Goal: Task Accomplishment & Management: Manage account settings

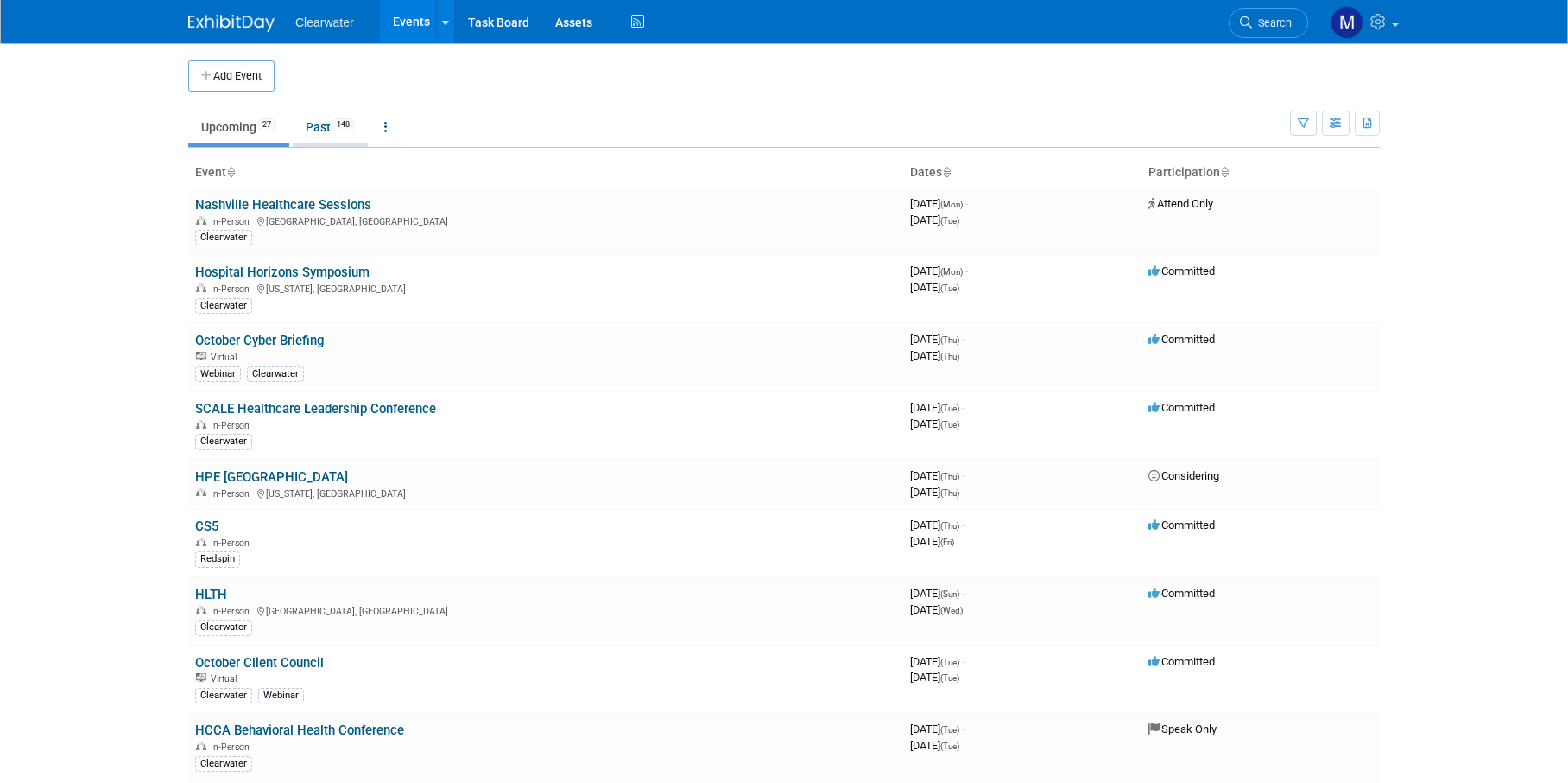
click at [343, 125] on span "148" at bounding box center [344, 124] width 24 height 13
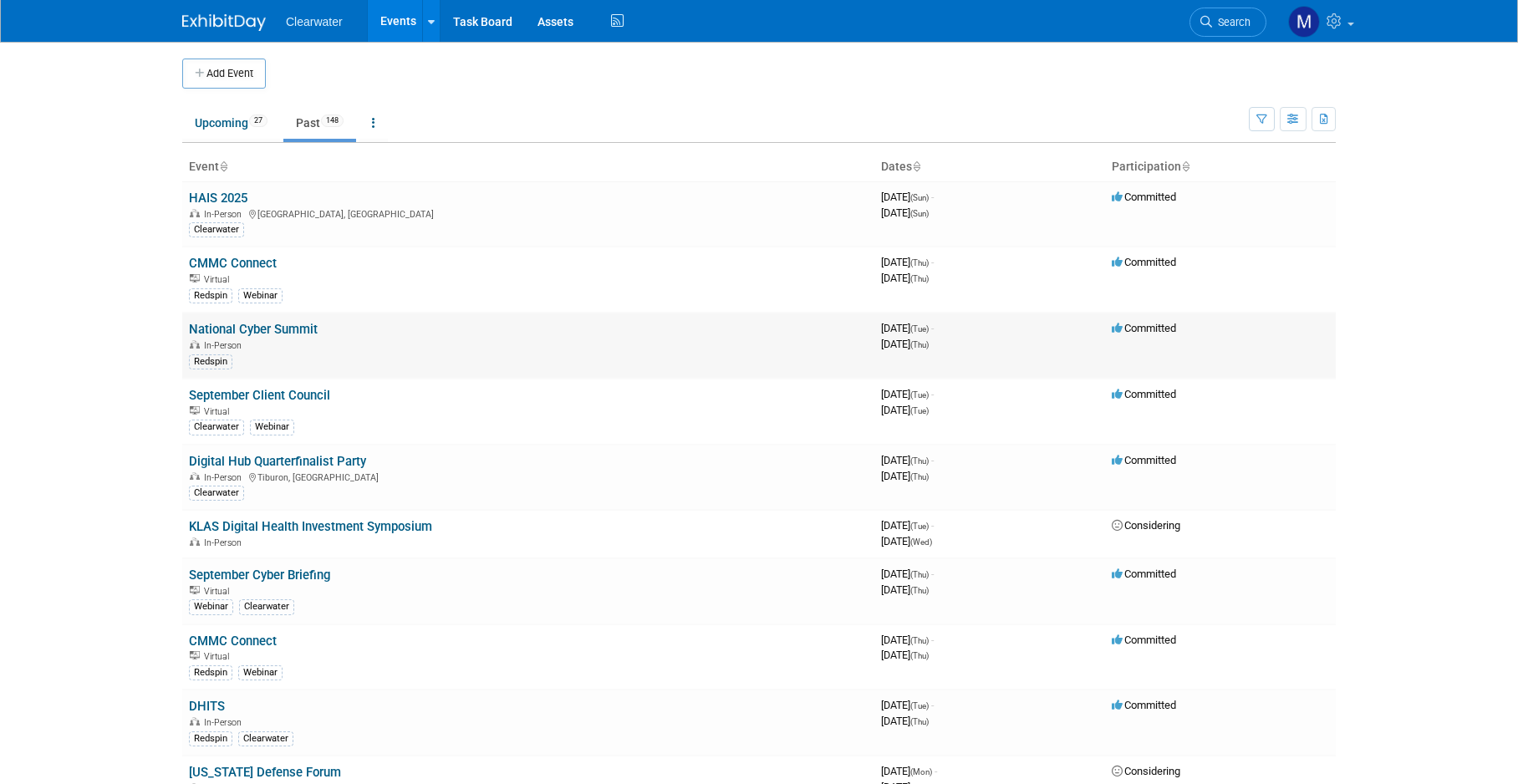
click at [253, 328] on link "National Cyber Summit" at bounding box center [253, 330] width 128 height 15
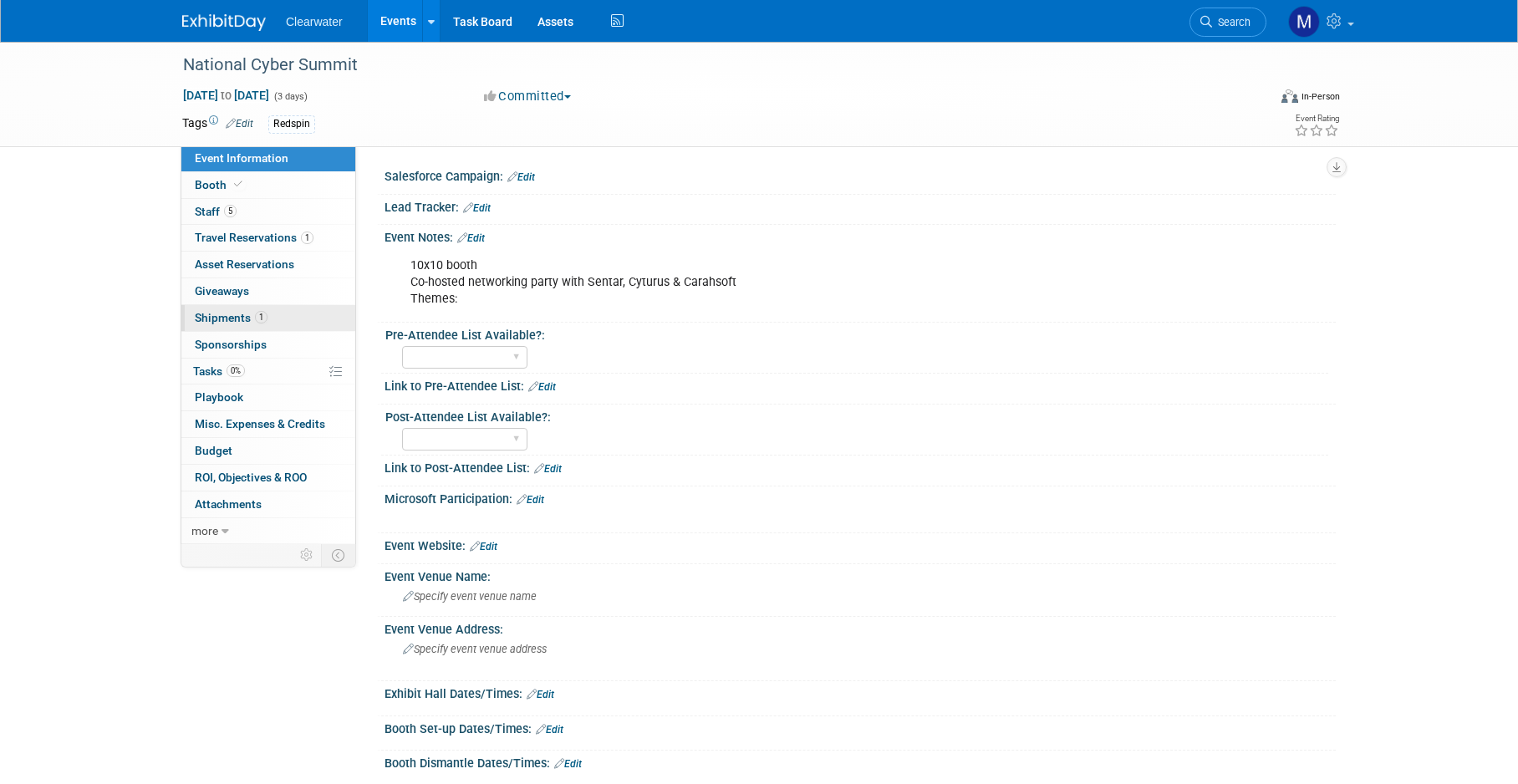
click at [266, 319] on span "1" at bounding box center [261, 316] width 12 height 12
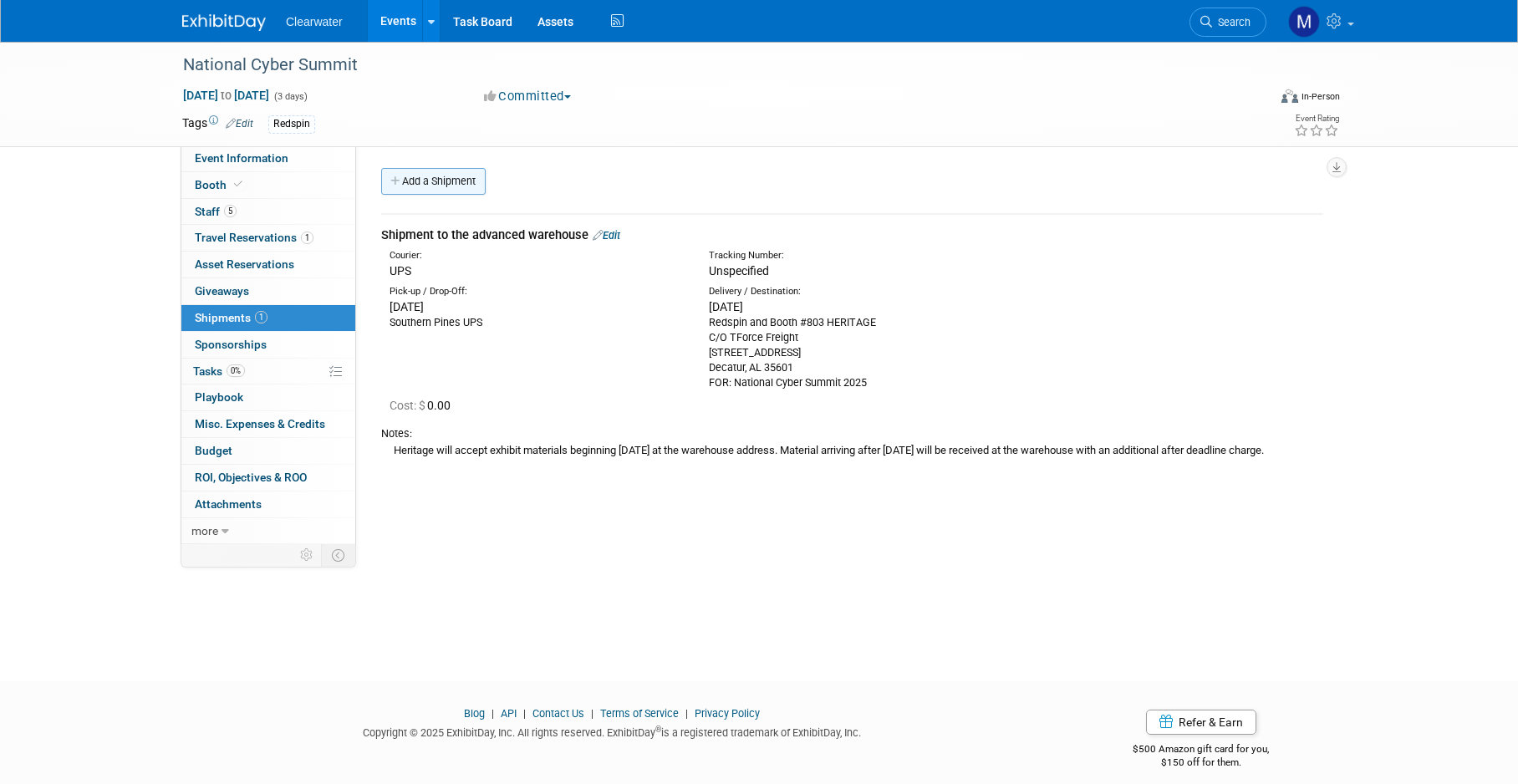
click at [423, 190] on link "Add a Shipment" at bounding box center [433, 181] width 105 height 27
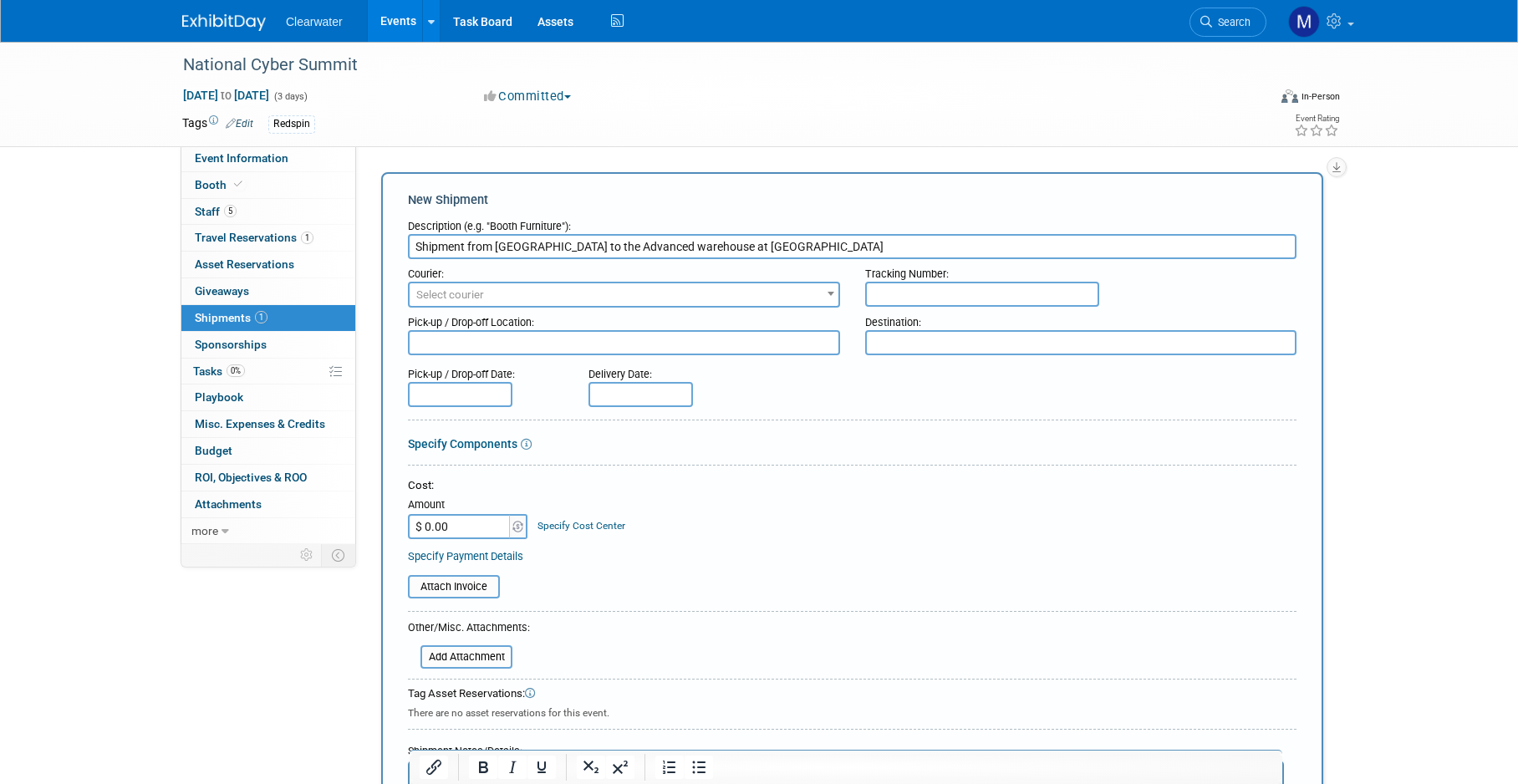
type input "Shipment from NCS to the Advanced warehouse at CS5 East"
click at [556, 304] on span "Select courier" at bounding box center [623, 295] width 429 height 23
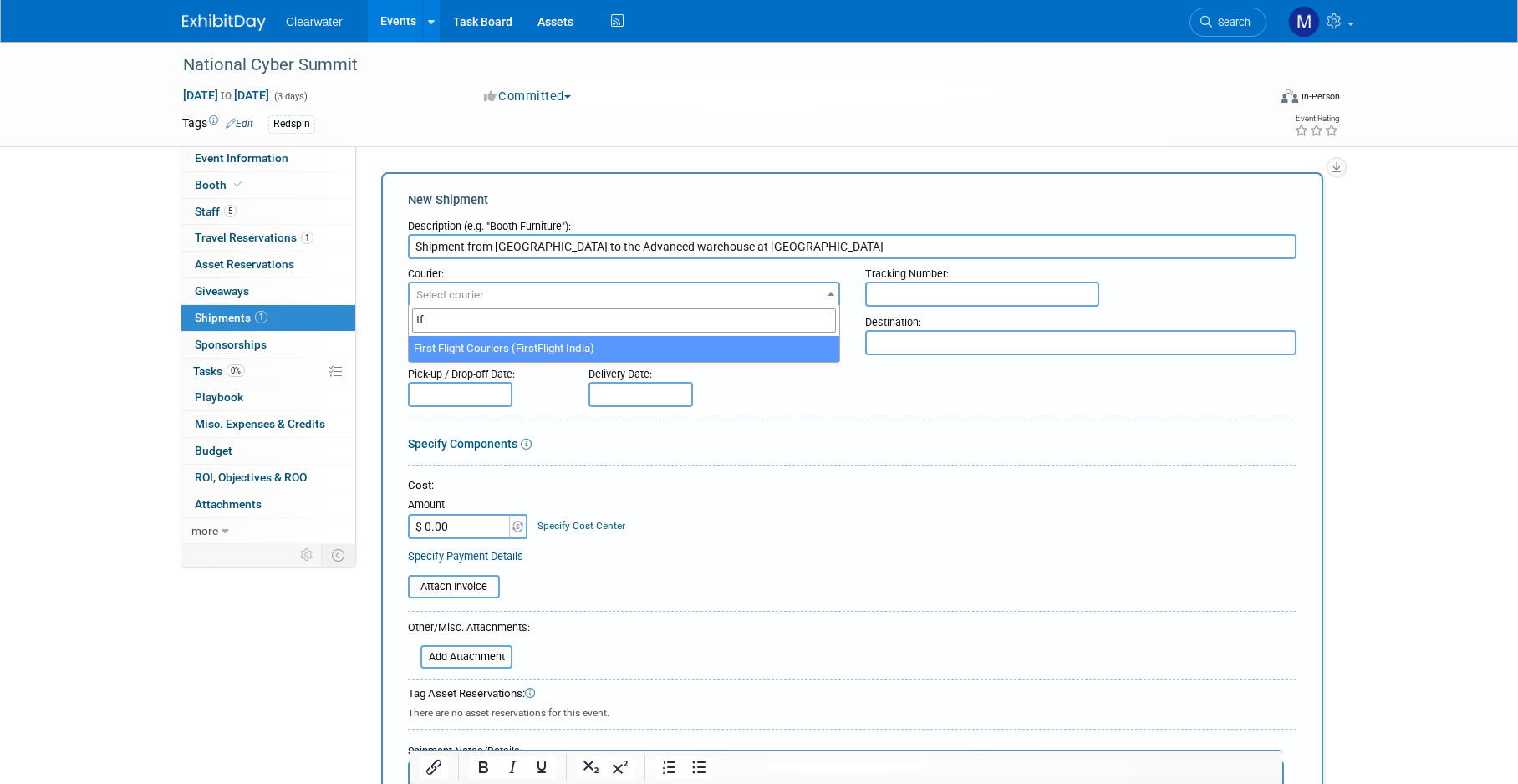
type input "t"
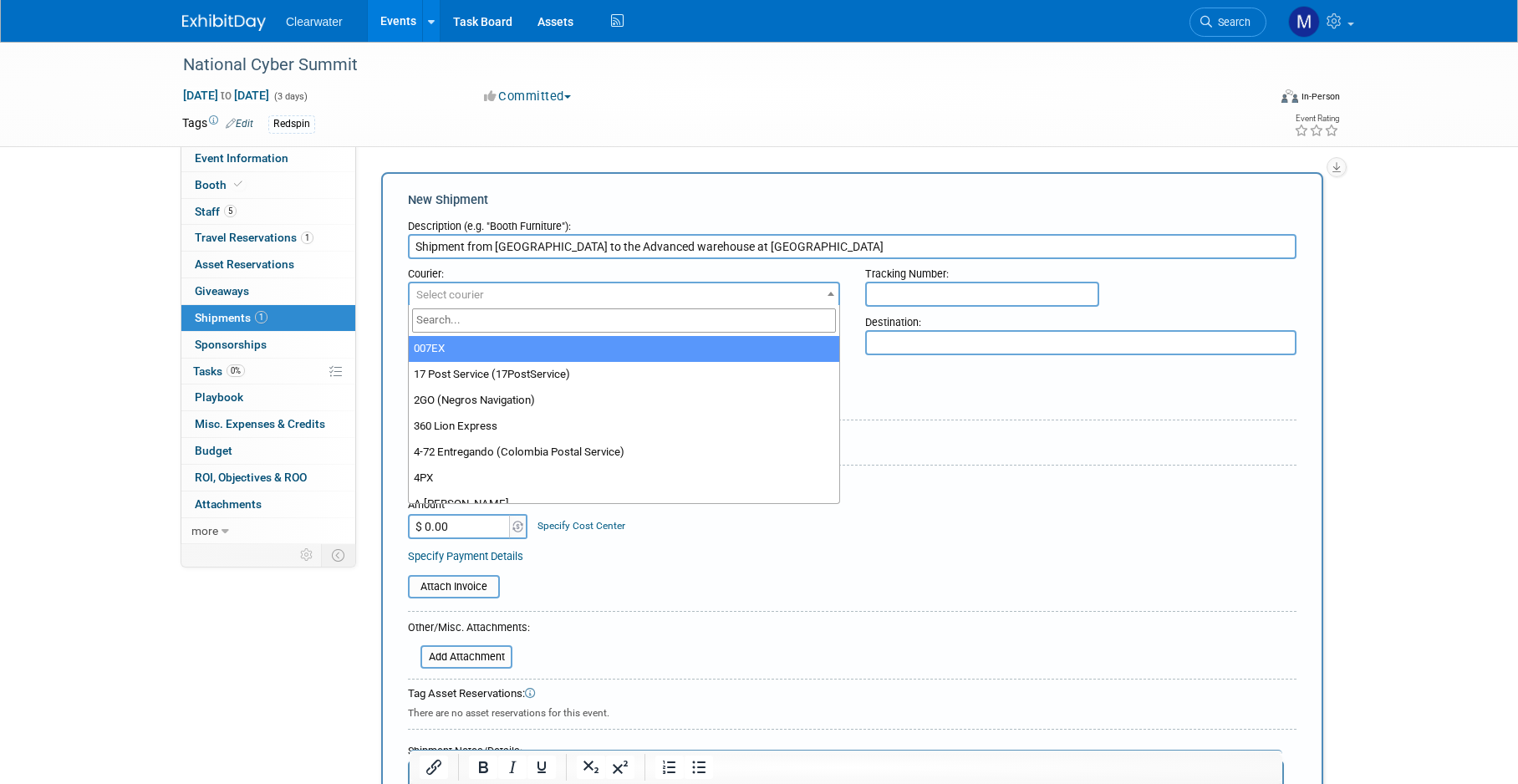
click at [935, 292] on input "text" at bounding box center [982, 294] width 234 height 25
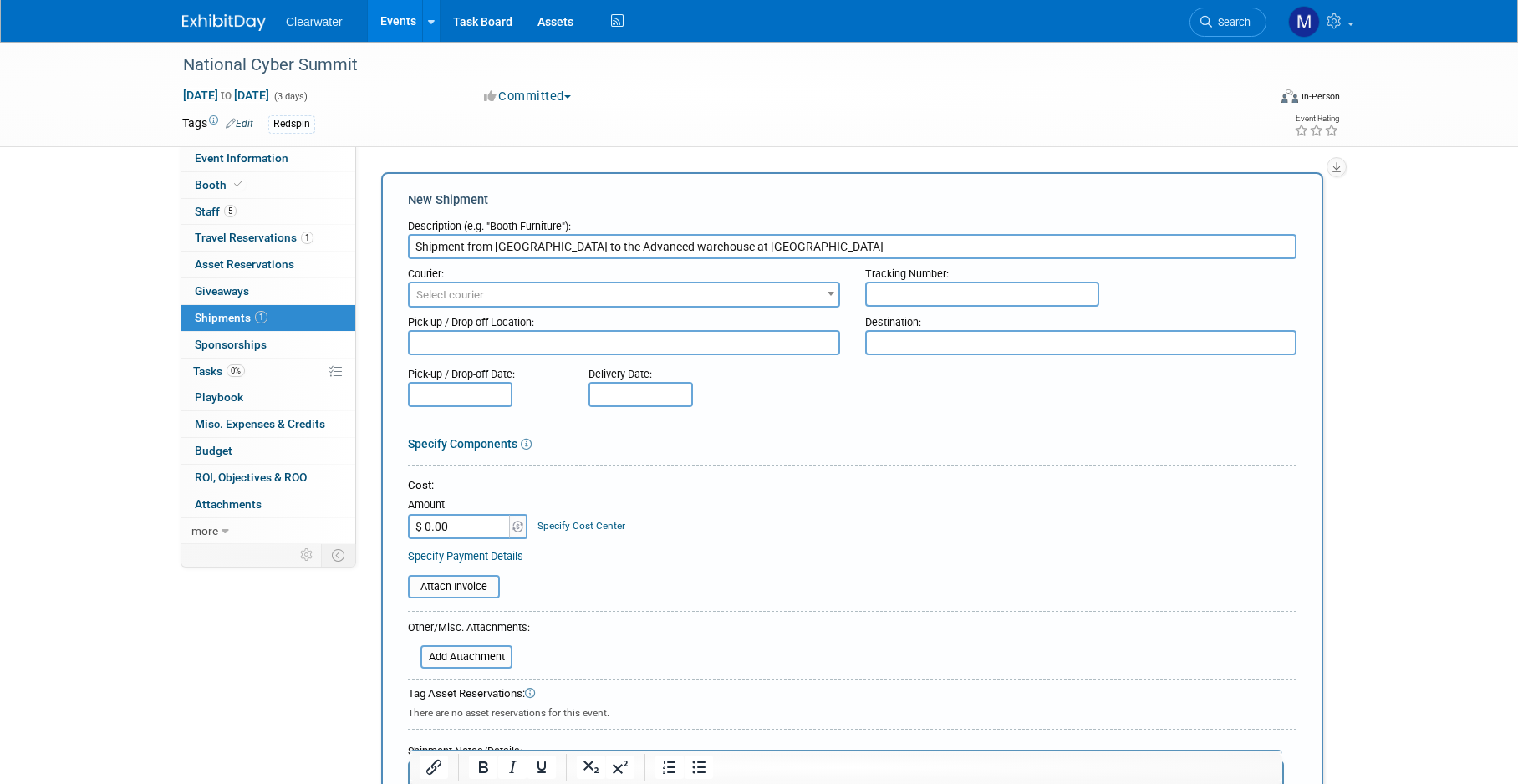
click at [935, 292] on input "text" at bounding box center [982, 294] width 234 height 25
paste input "478861121"
type input "478861121"
click at [983, 389] on div "Pick-up / Drop-off Date: Delivery Date:" at bounding box center [852, 383] width 914 height 48
click at [716, 284] on span "Select courier" at bounding box center [623, 295] width 429 height 23
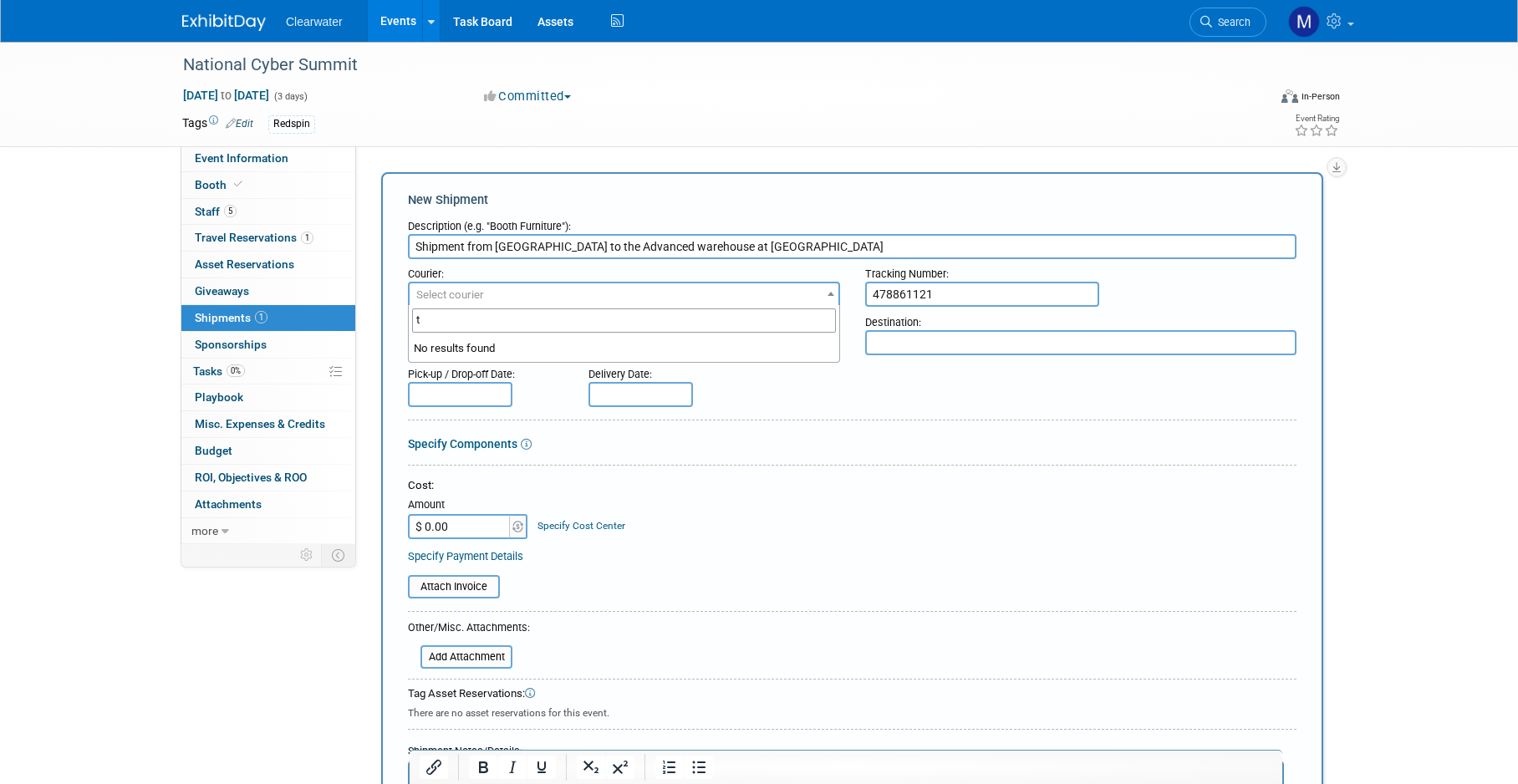
type input "t"
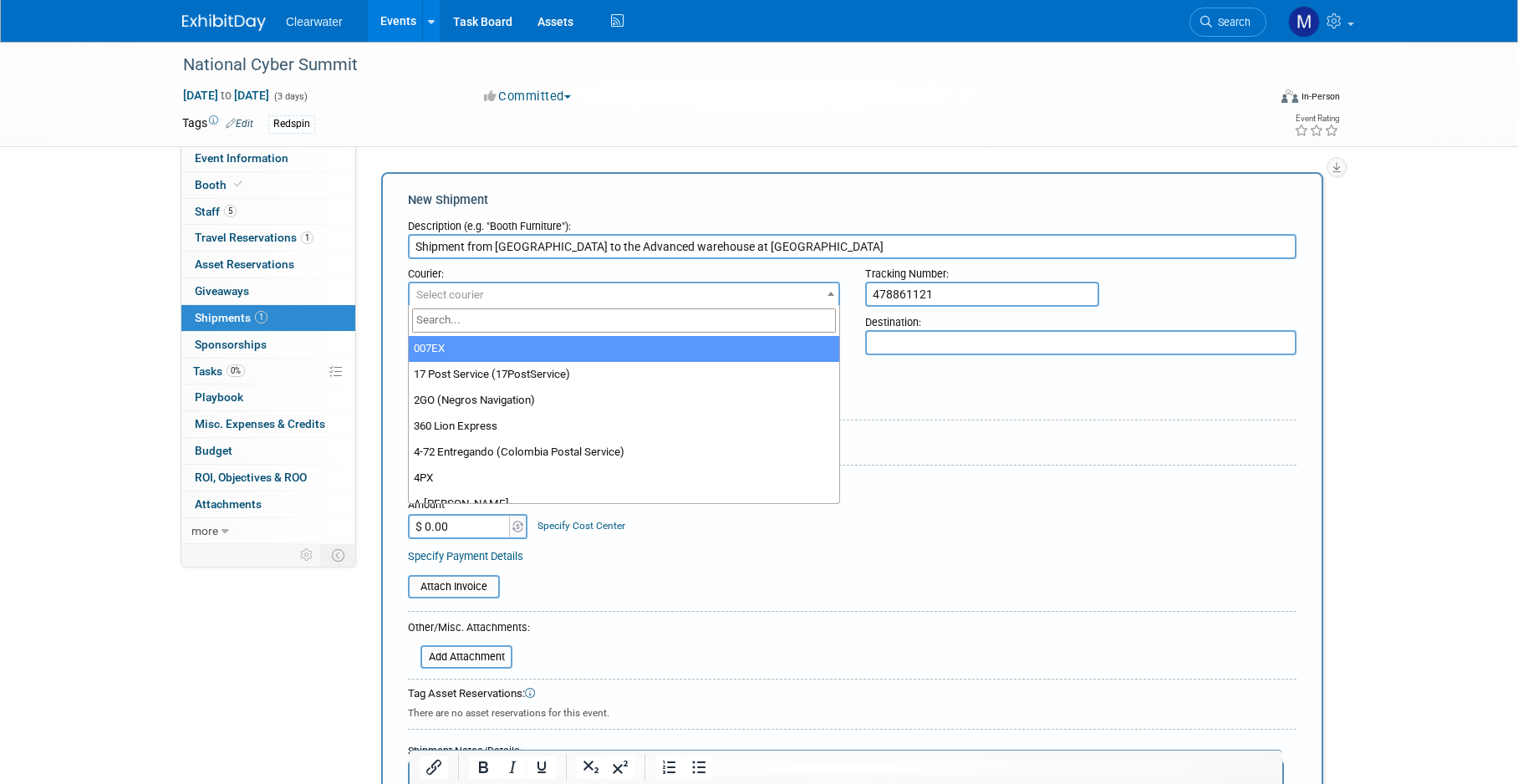
type input "T"
type input "H"
click at [1250, 420] on div at bounding box center [852, 424] width 889 height 8
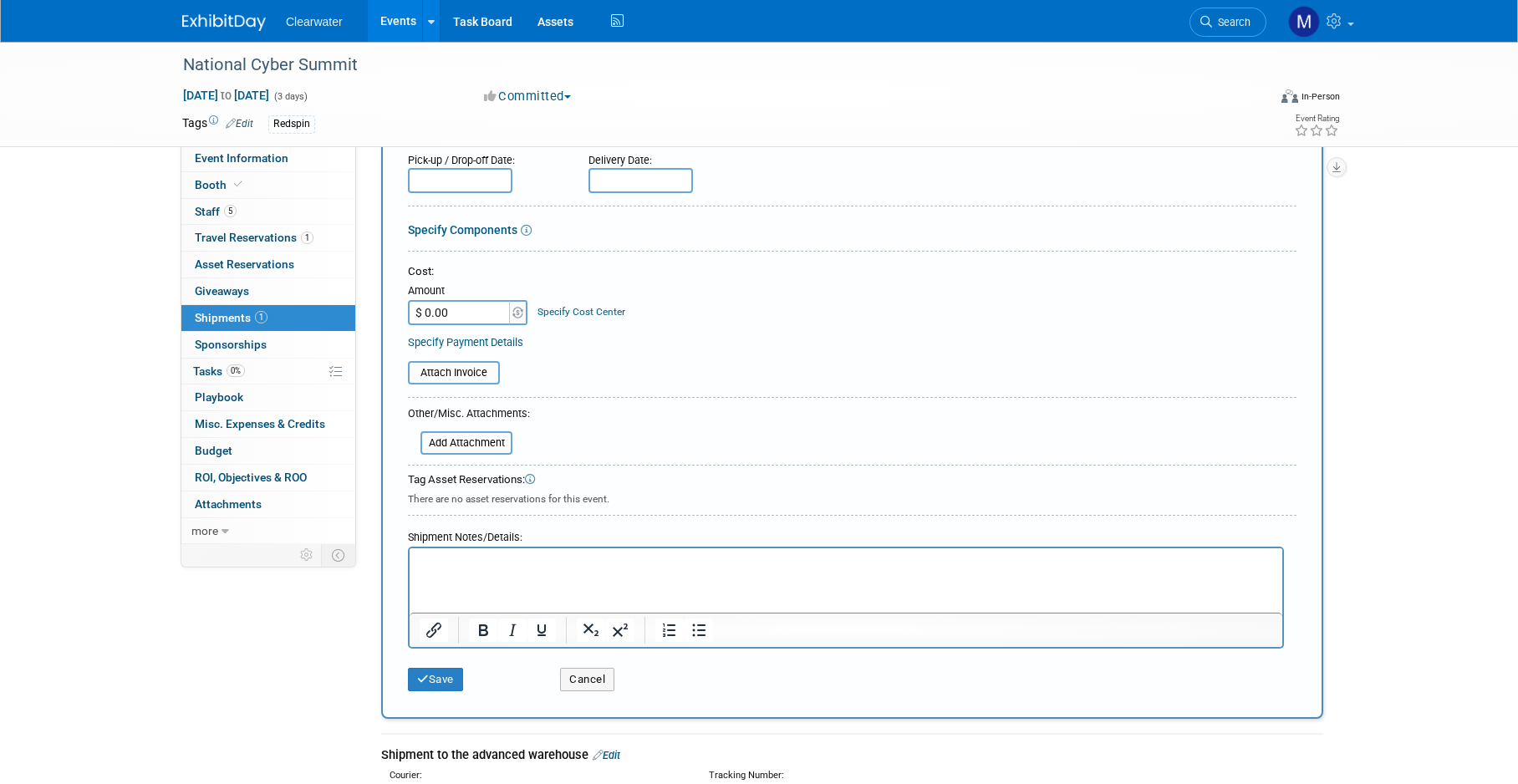
scroll to position [72, 0]
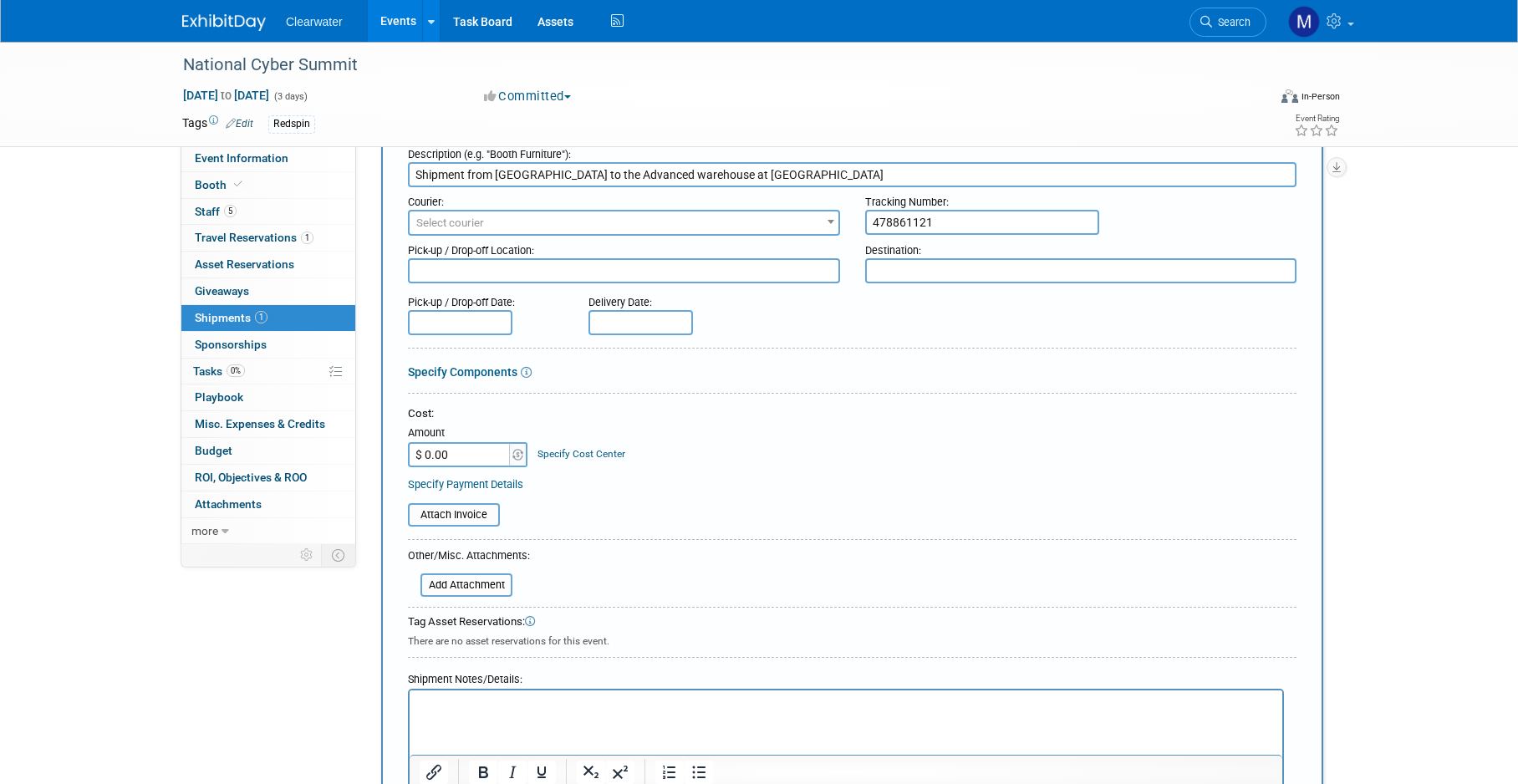
click at [926, 265] on textarea at bounding box center [1081, 270] width 432 height 25
type textarea "cs5 Advanced Warehouse"
click at [988, 355] on form "Description (e.g. "Booth Furniture"): Shipment from NCS to the Advanced warehou…" at bounding box center [852, 491] width 889 height 702
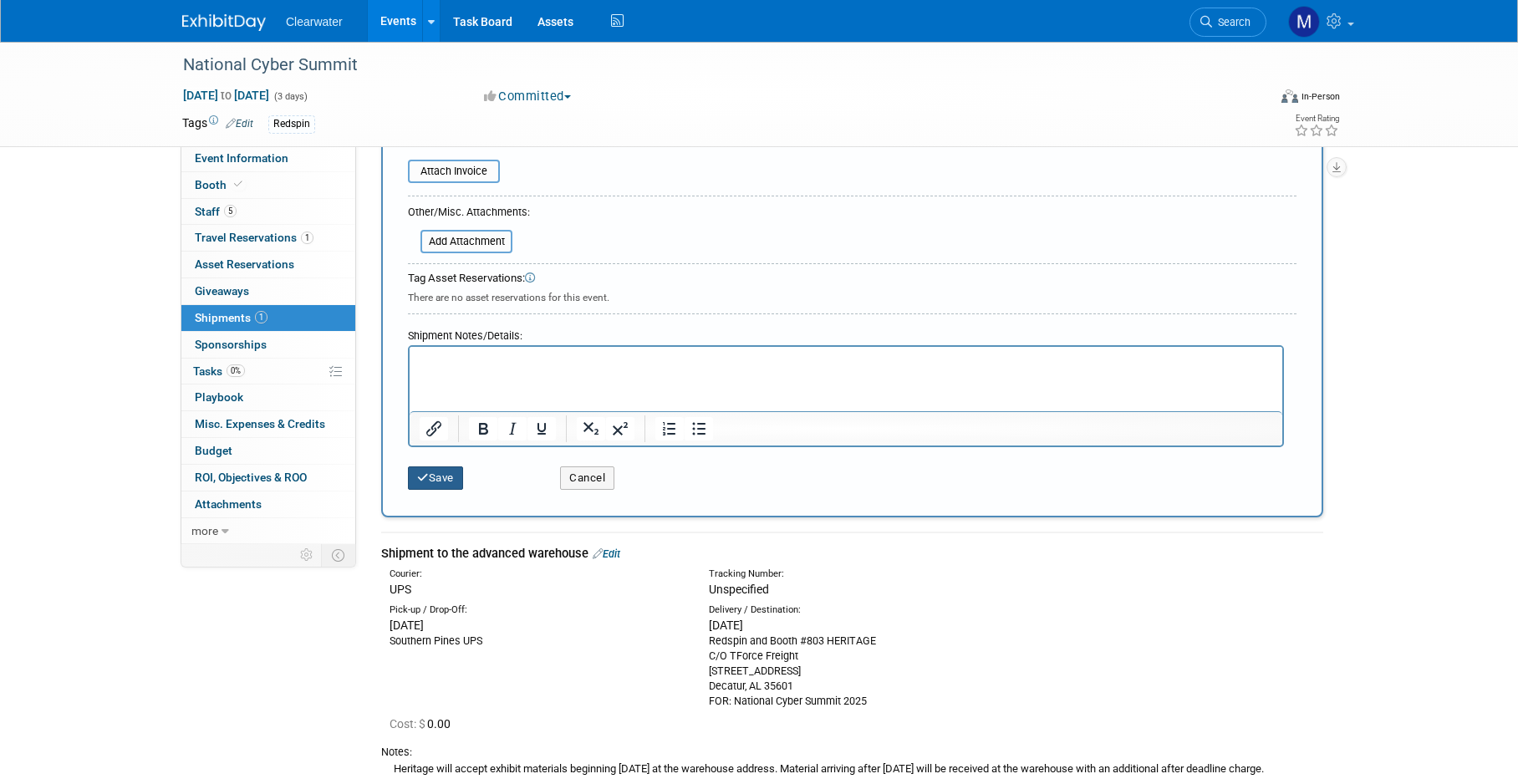
click at [433, 468] on button "Save" at bounding box center [436, 478] width 56 height 23
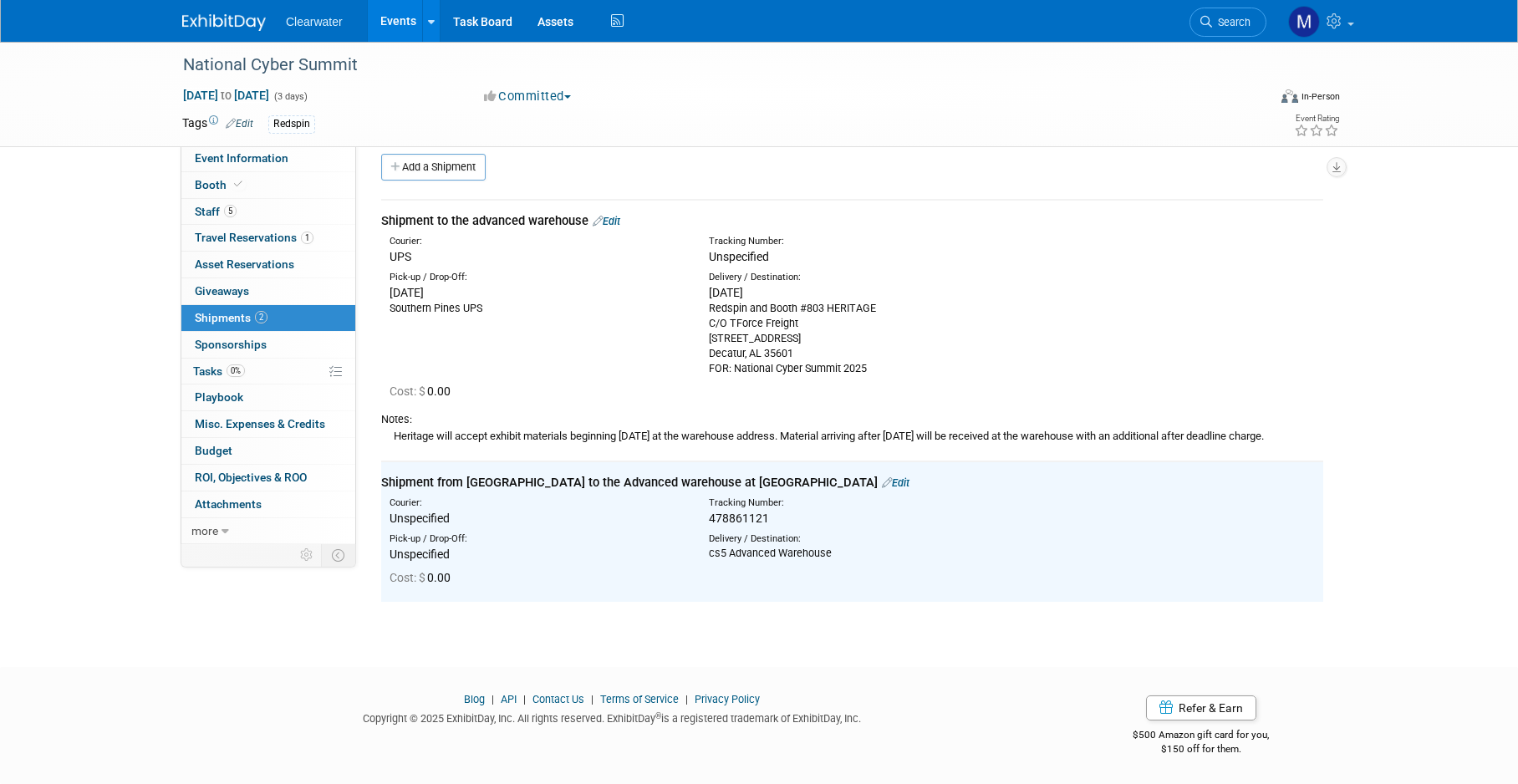
scroll to position [0, 0]
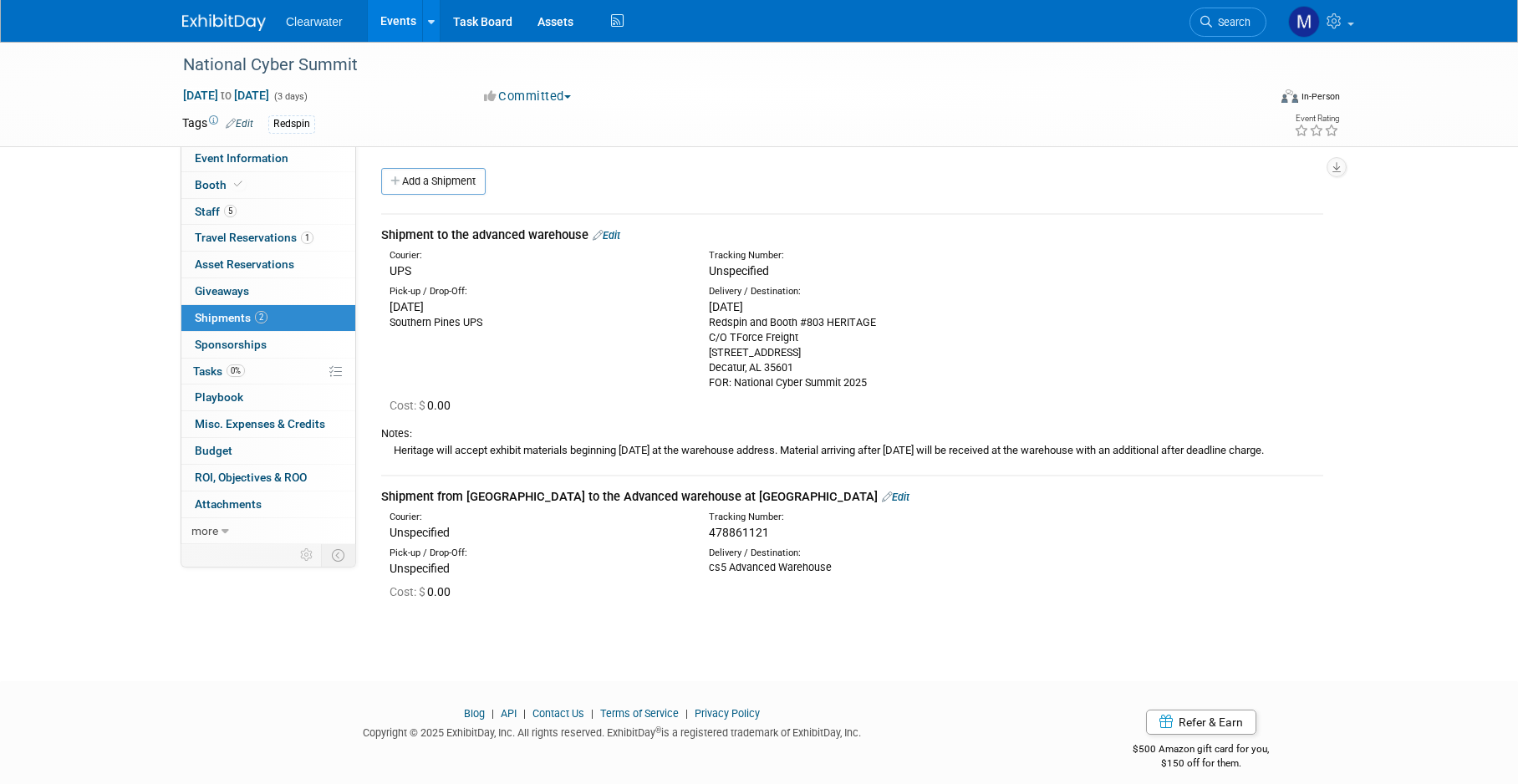
click at [383, 13] on link "Events" at bounding box center [399, 21] width 61 height 42
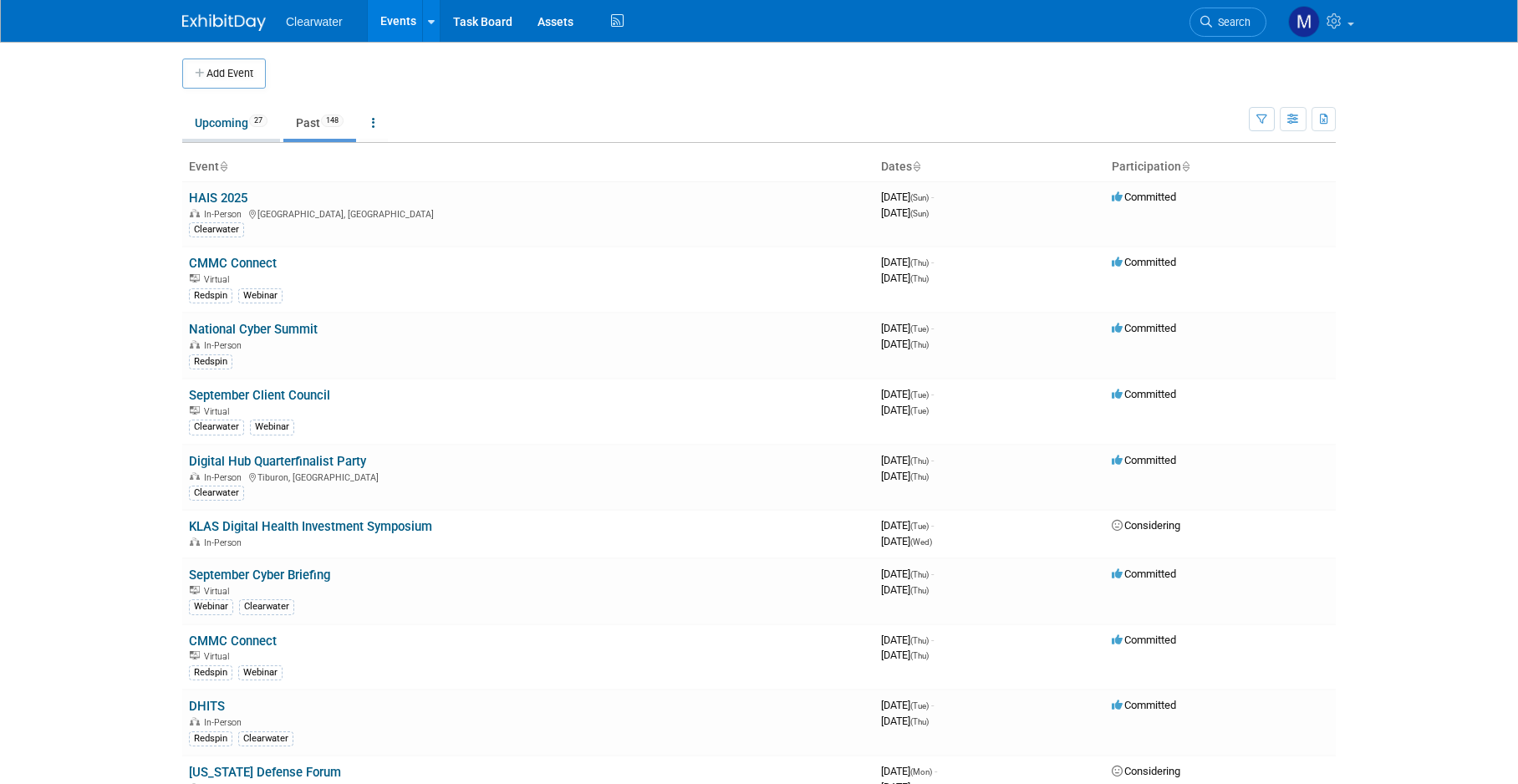
click at [232, 110] on link "Upcoming 27" at bounding box center [231, 123] width 98 height 32
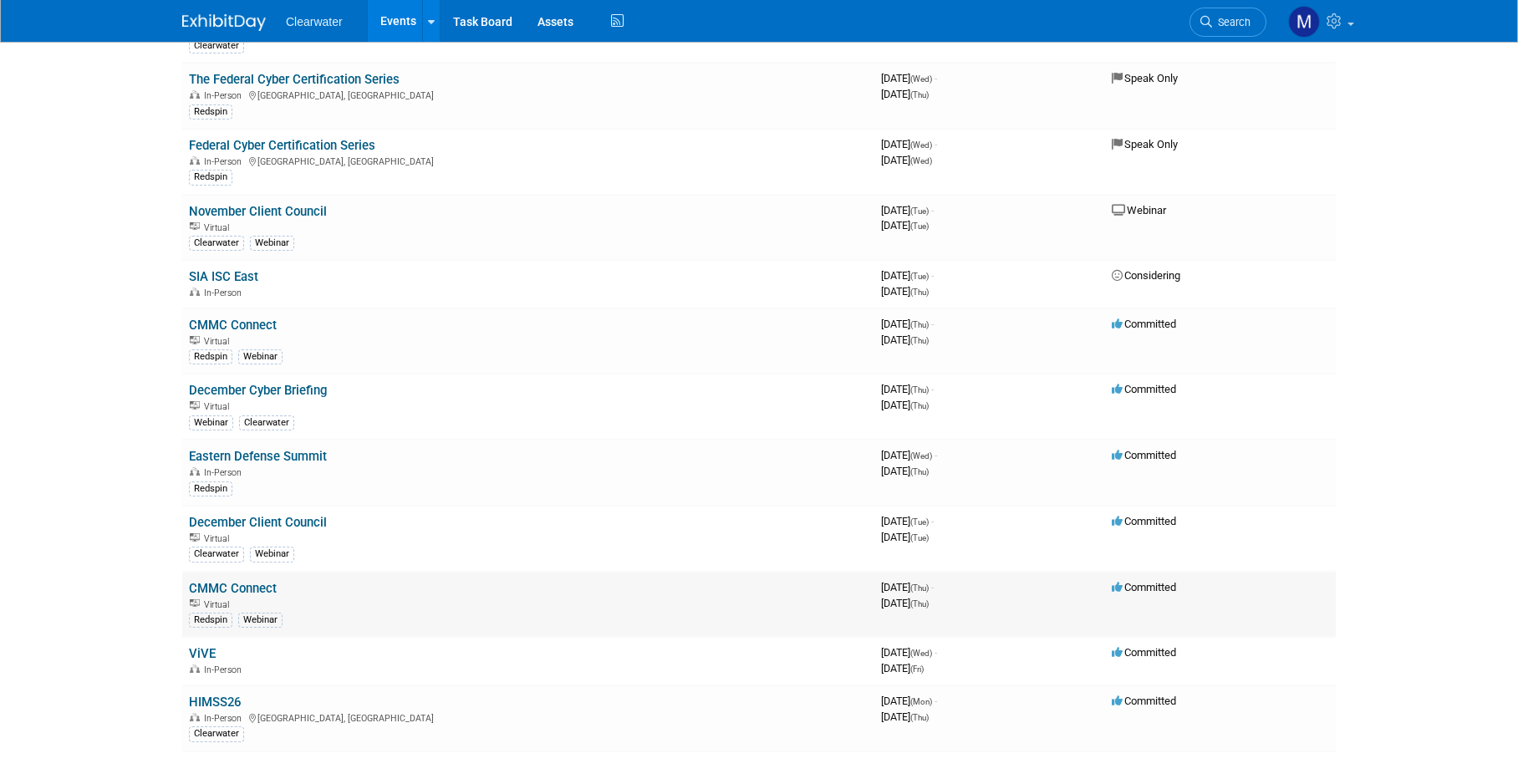
scroll to position [1157, 0]
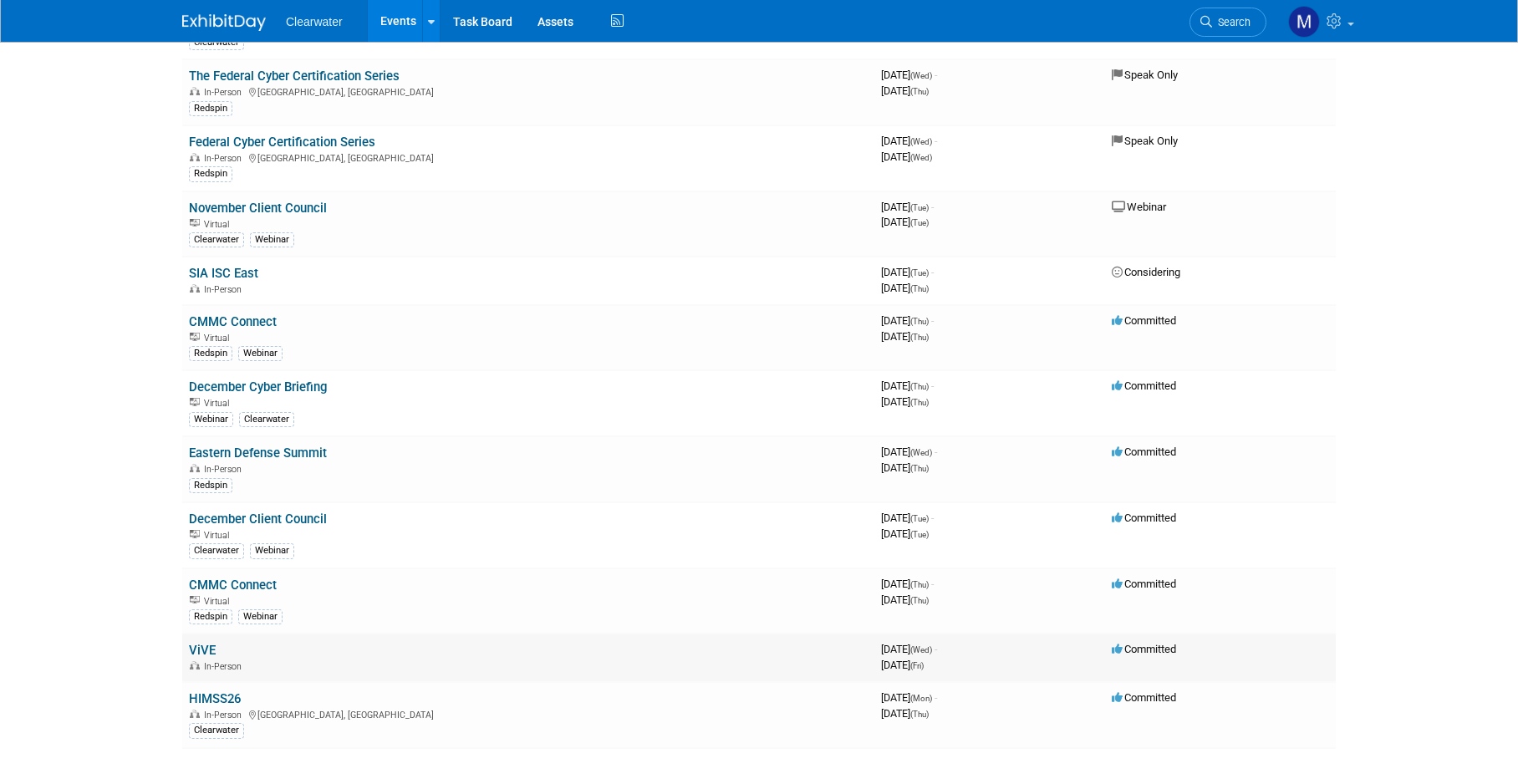
click at [208, 643] on link "ViVE" at bounding box center [202, 651] width 27 height 15
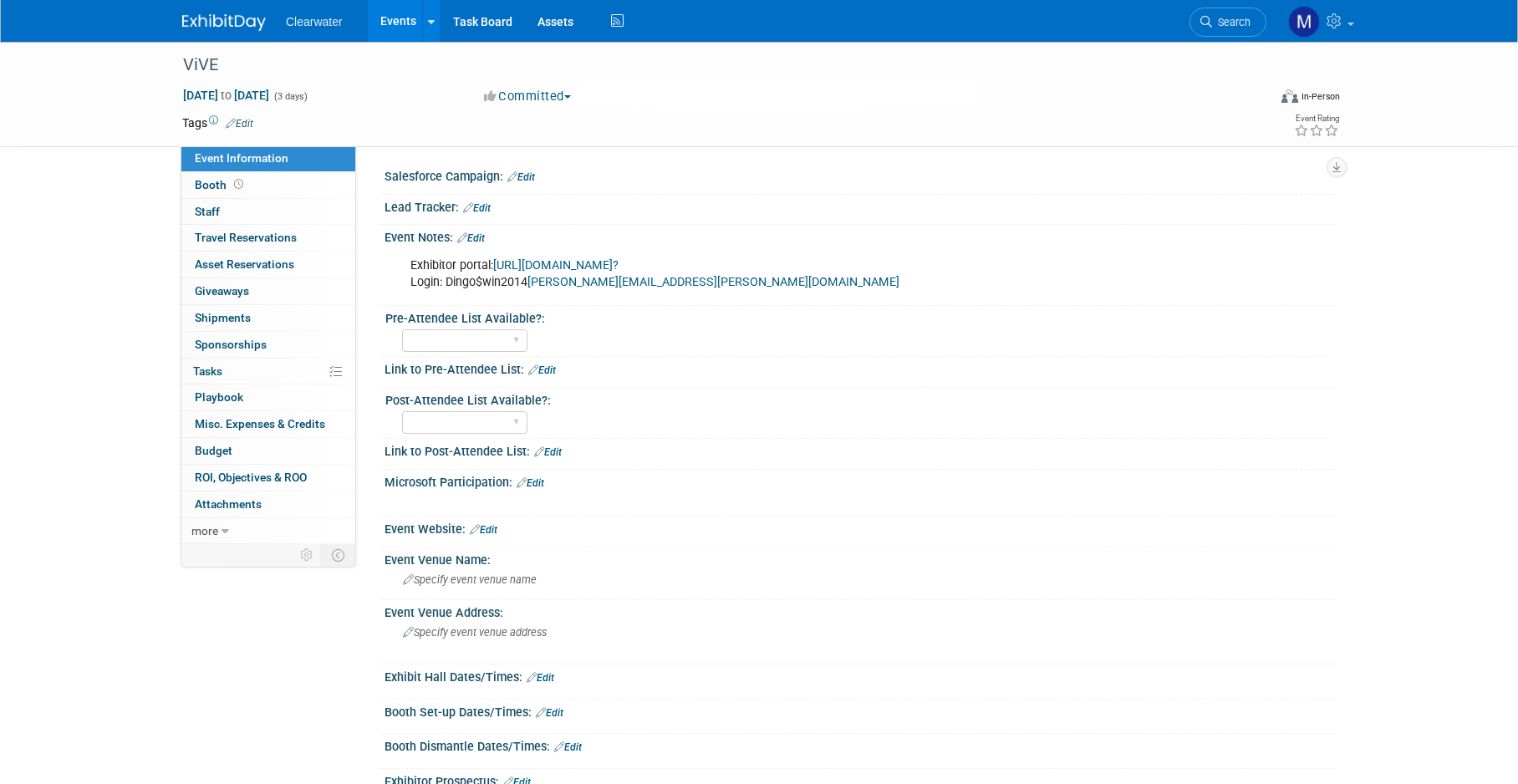
click at [619, 262] on link "https://vive2026.exh.mapyourshow.com/7_0/main/login?" at bounding box center [555, 265] width 126 height 14
drag, startPoint x: 772, startPoint y: 278, endPoint x: 533, endPoint y: 280, distance: 239.0
click at [533, 280] on div "Exhibitor portal: https://vive2026.exh.mapyourshow.com/7_0/main/login? Login: D…" at bounding box center [776, 274] width 754 height 50
copy div "john.howlett@clearwatercompliance.com"
drag, startPoint x: 446, startPoint y: 283, endPoint x: 528, endPoint y: 286, distance: 82.1
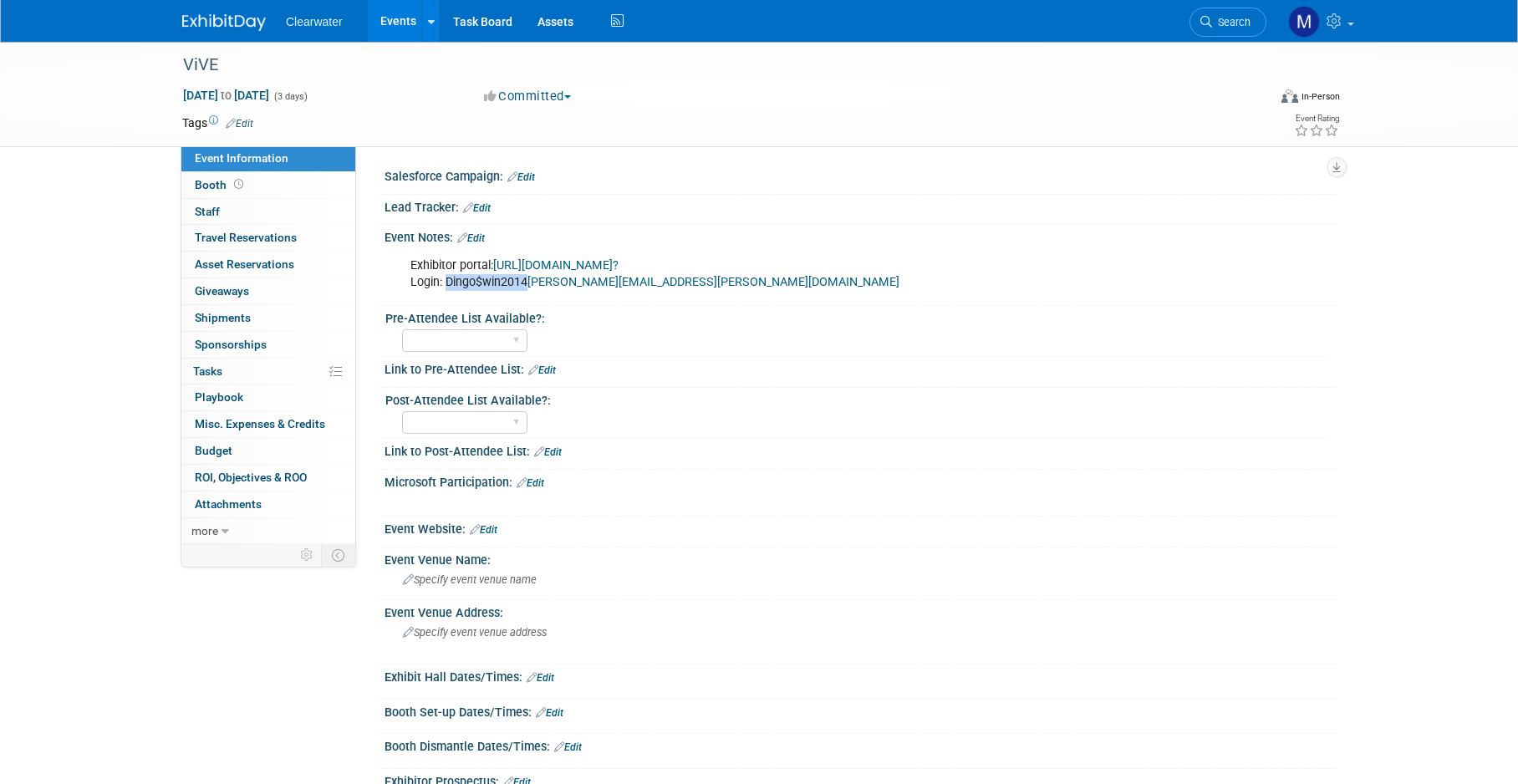
click at [528, 286] on div "Exhibitor portal: https://vive2026.exh.mapyourshow.com/7_0/main/login? Login: D…" at bounding box center [776, 274] width 754 height 50
copy div "Dingo$win2014"
click at [401, 24] on link "Events" at bounding box center [399, 21] width 61 height 42
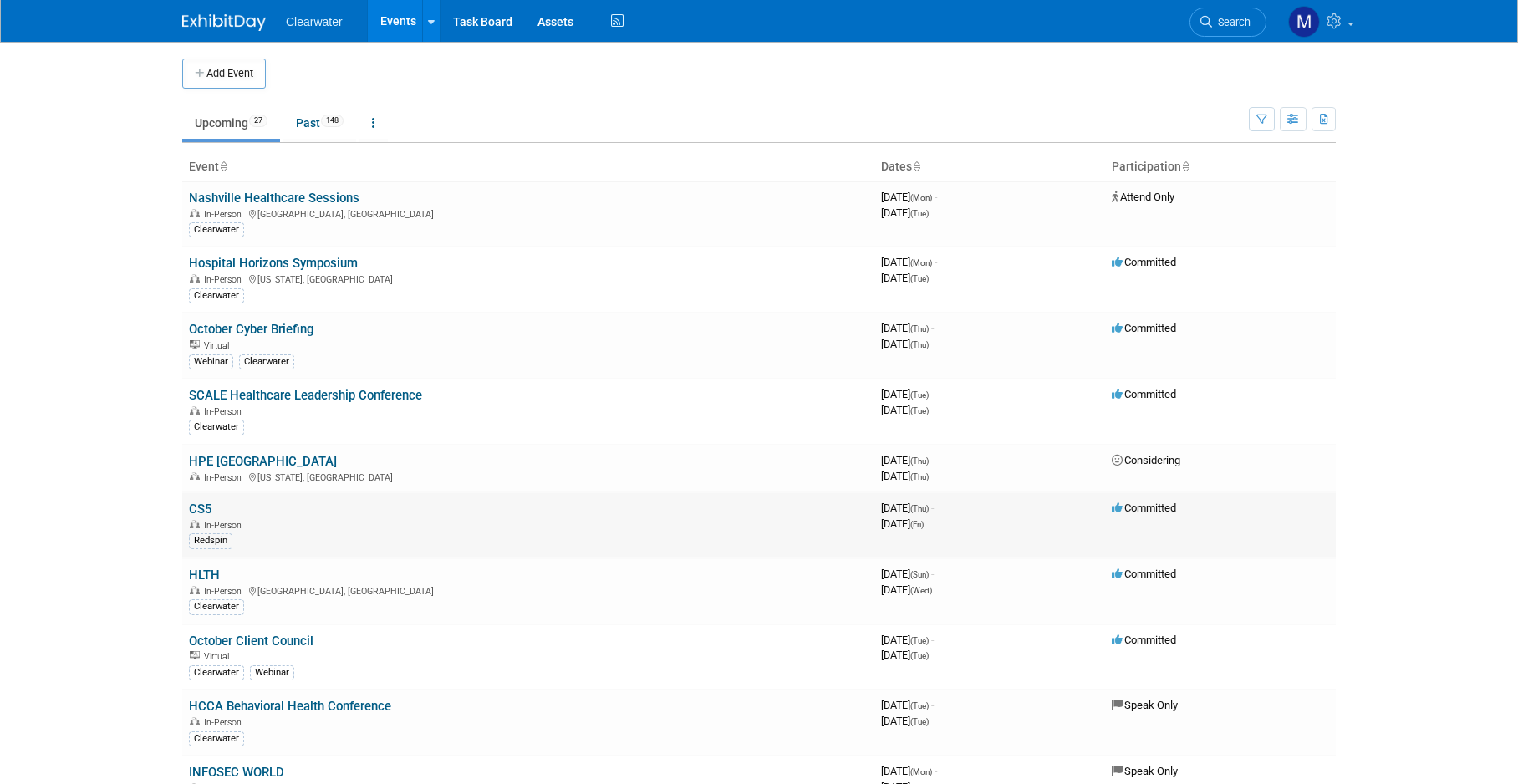
click at [202, 502] on link "CS5" at bounding box center [200, 509] width 23 height 15
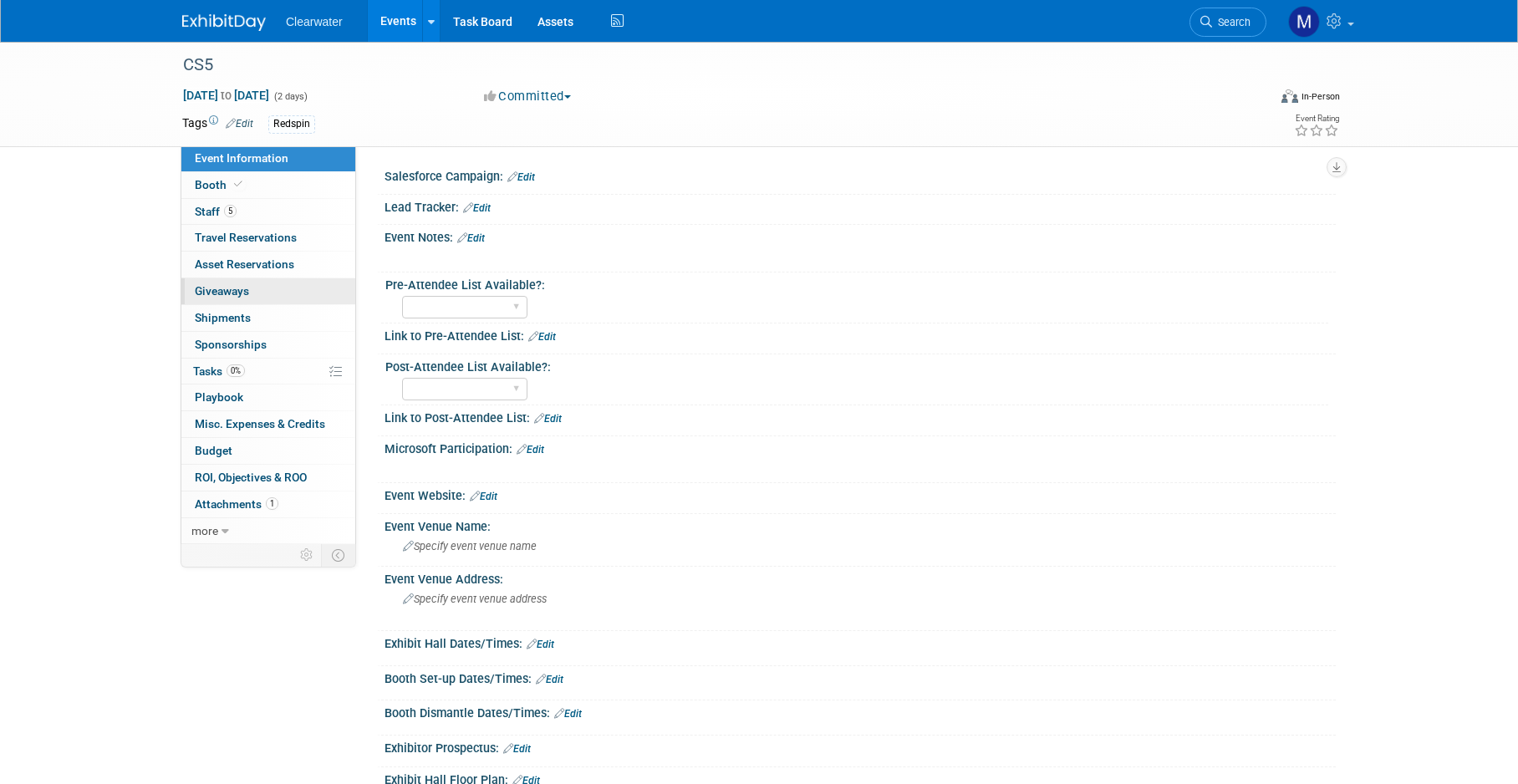
click at [241, 287] on span "Giveaways 0" at bounding box center [222, 290] width 55 height 13
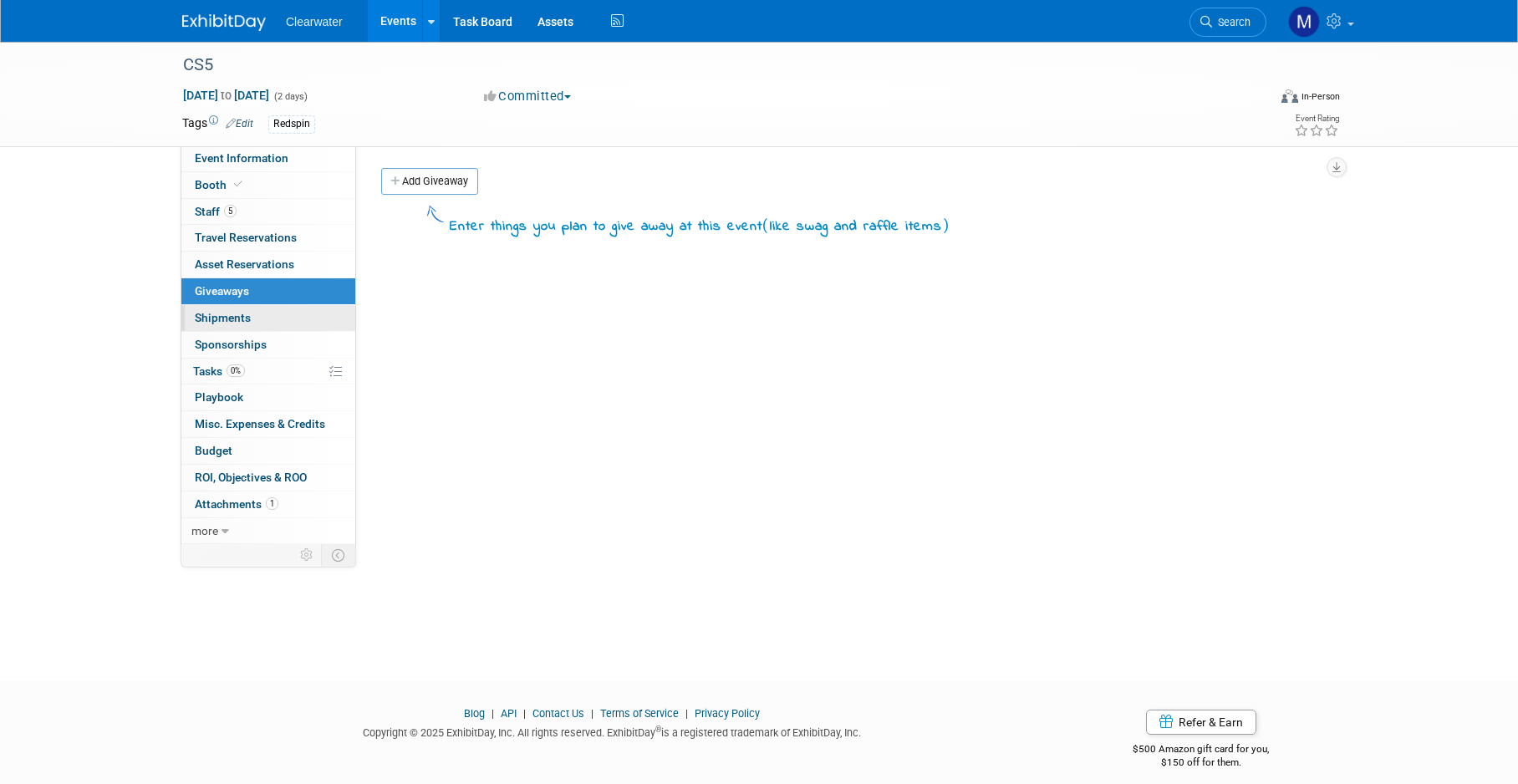
click at [245, 312] on span "Shipments 0" at bounding box center [222, 317] width 56 height 13
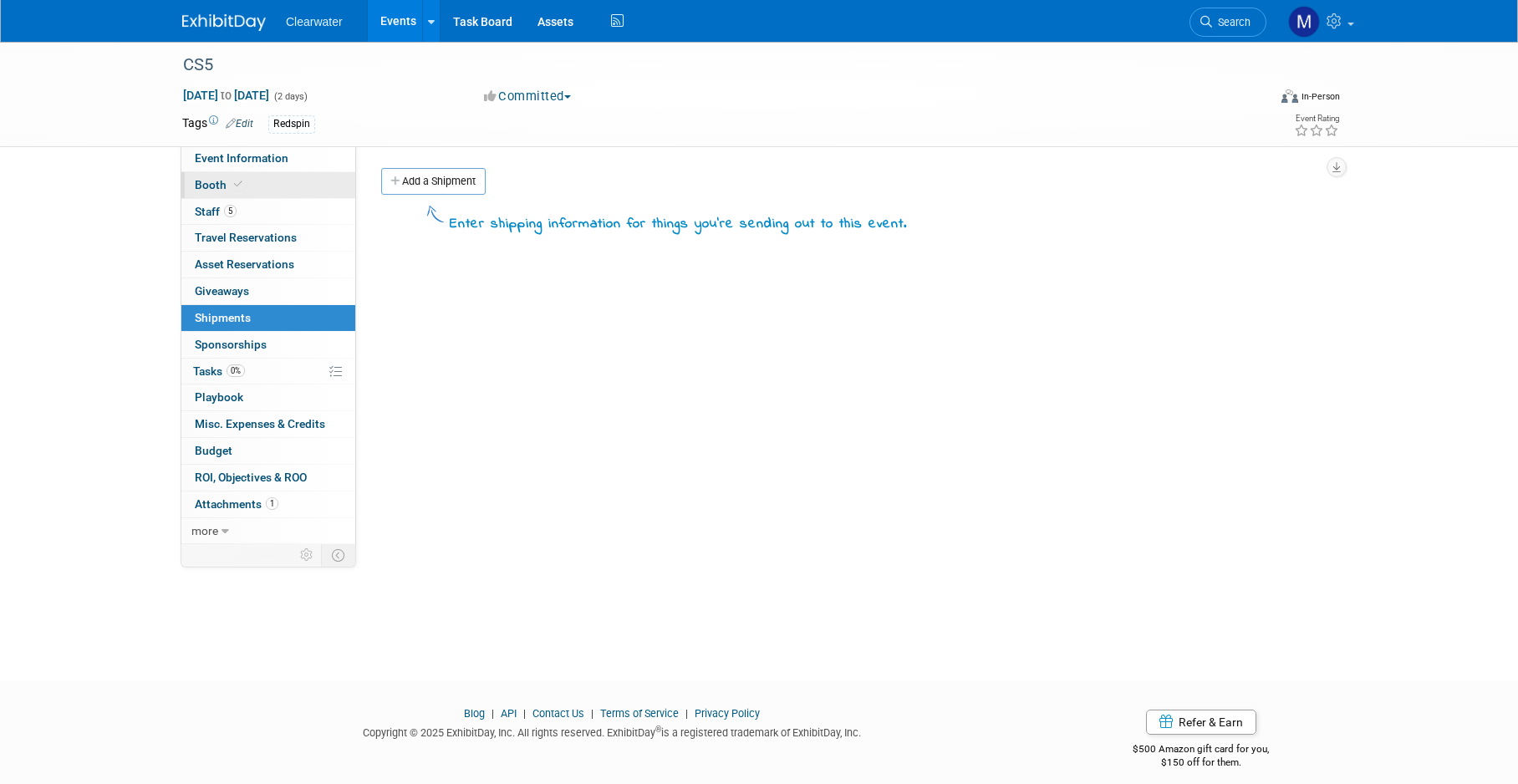
click at [216, 173] on link "Booth" at bounding box center [268, 185] width 174 height 26
select select "Paid"
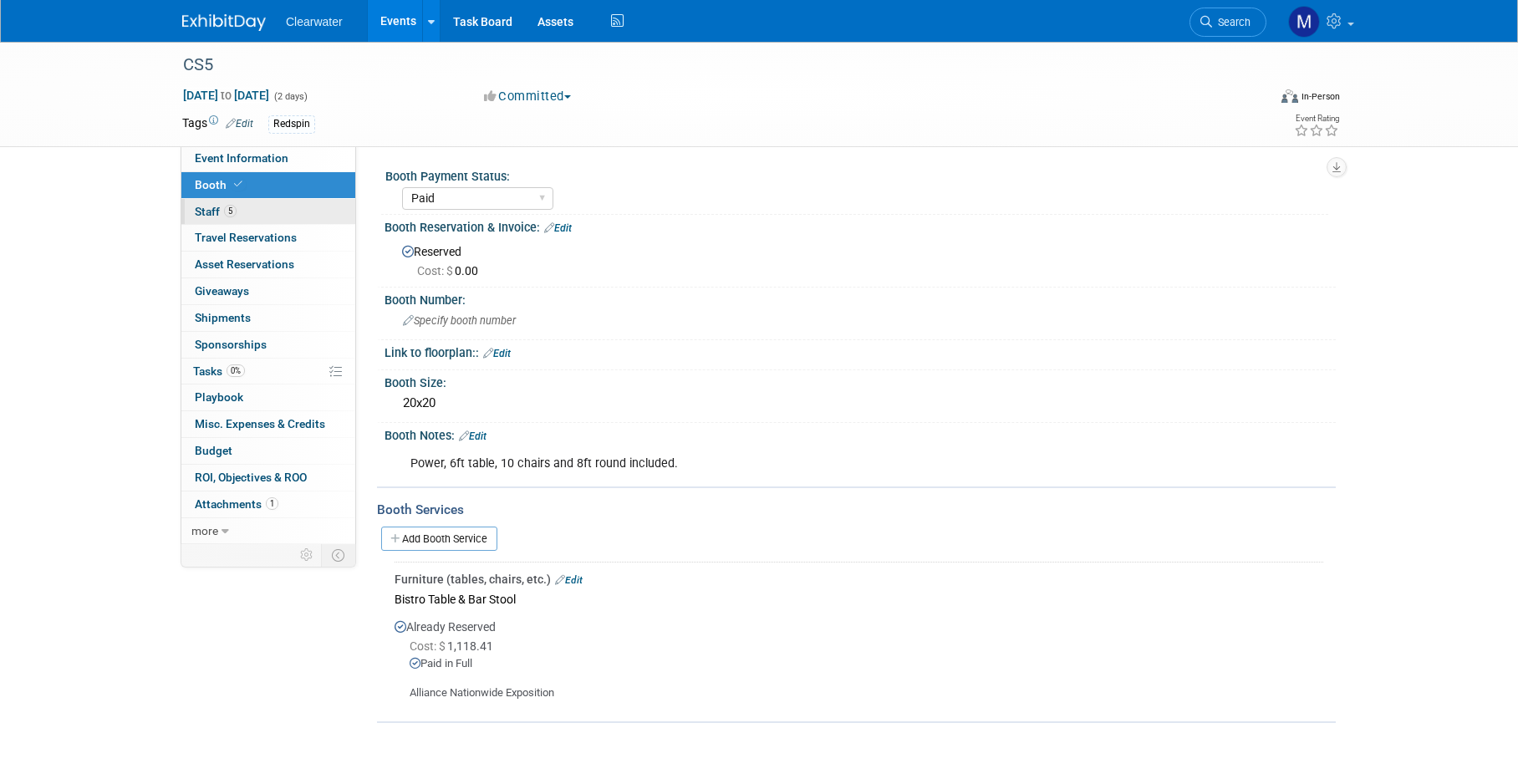
click at [245, 204] on link "5 Staff 5" at bounding box center [268, 212] width 174 height 26
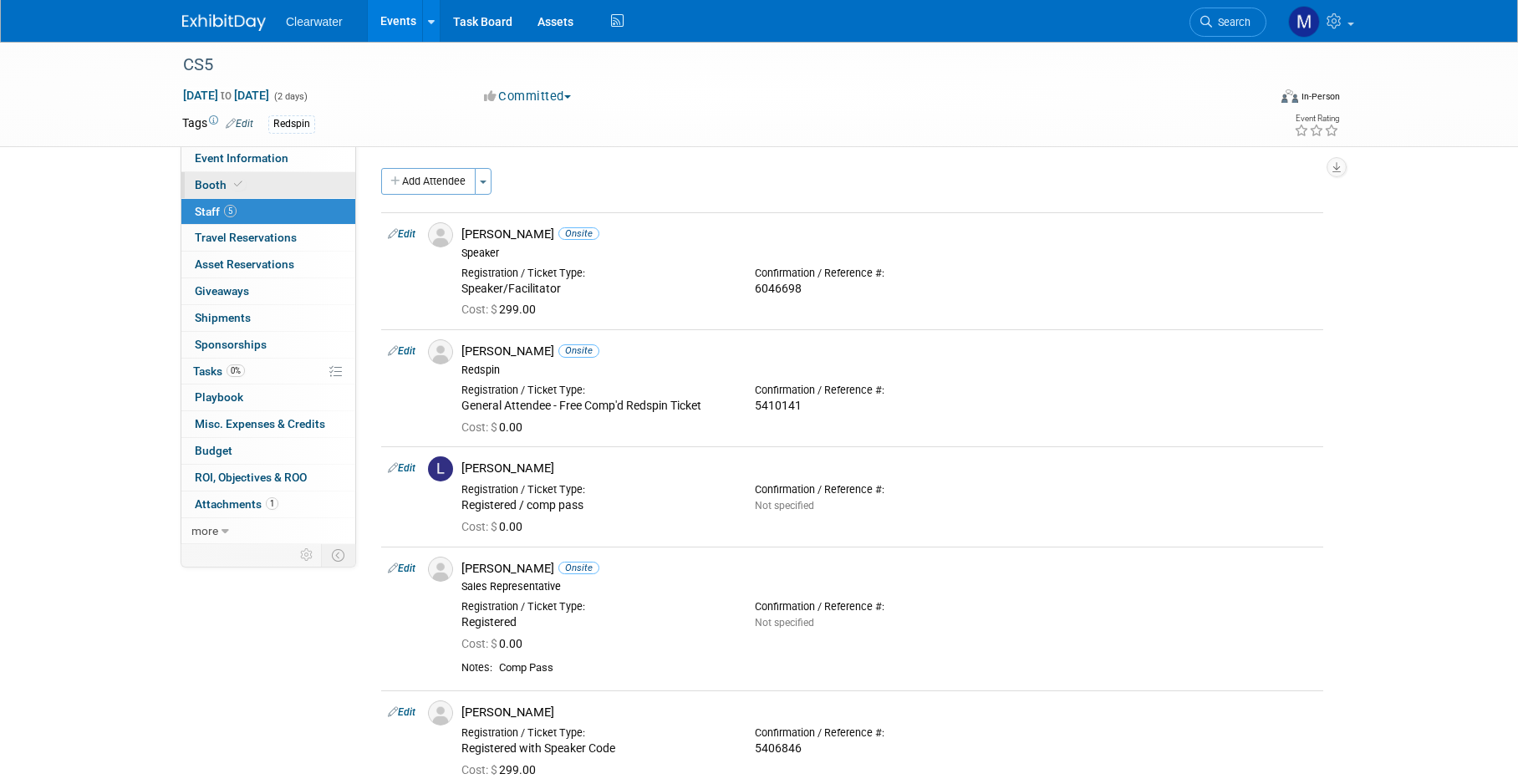
click at [250, 179] on link "Booth" at bounding box center [268, 185] width 174 height 26
select select "Paid"
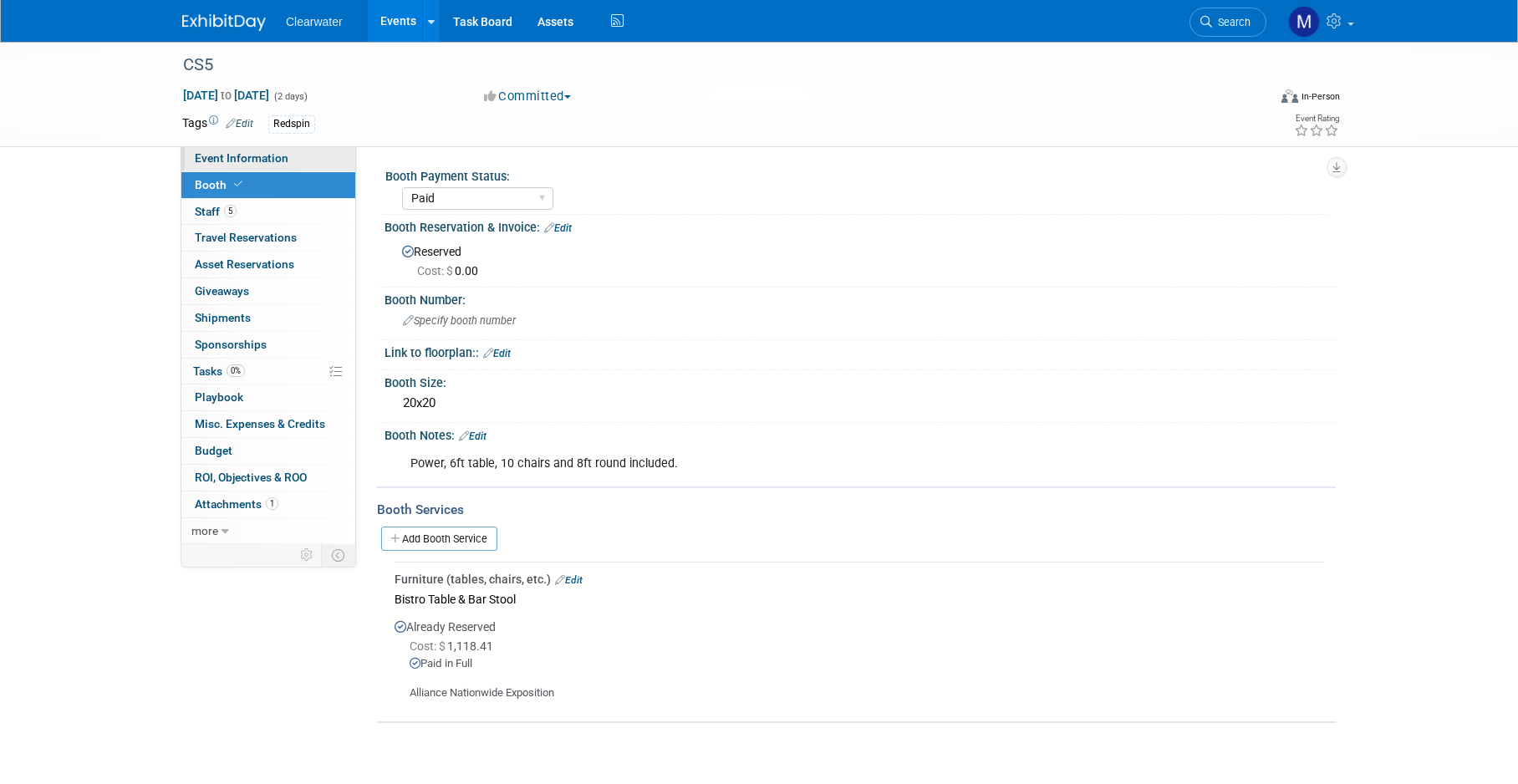
click at [237, 152] on span "Event Information" at bounding box center [242, 158] width 94 height 13
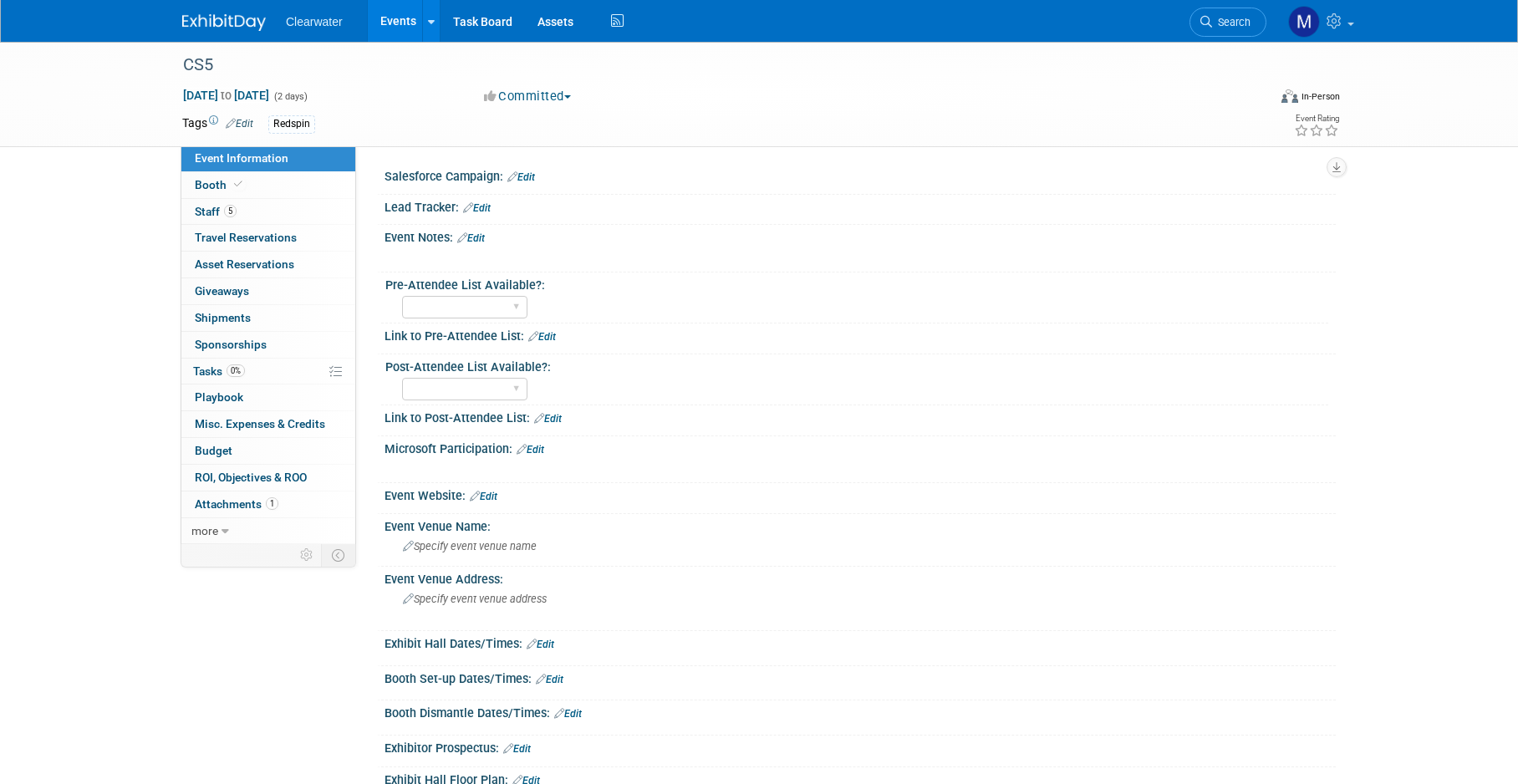
click at [480, 232] on link "Edit" at bounding box center [471, 238] width 28 height 12
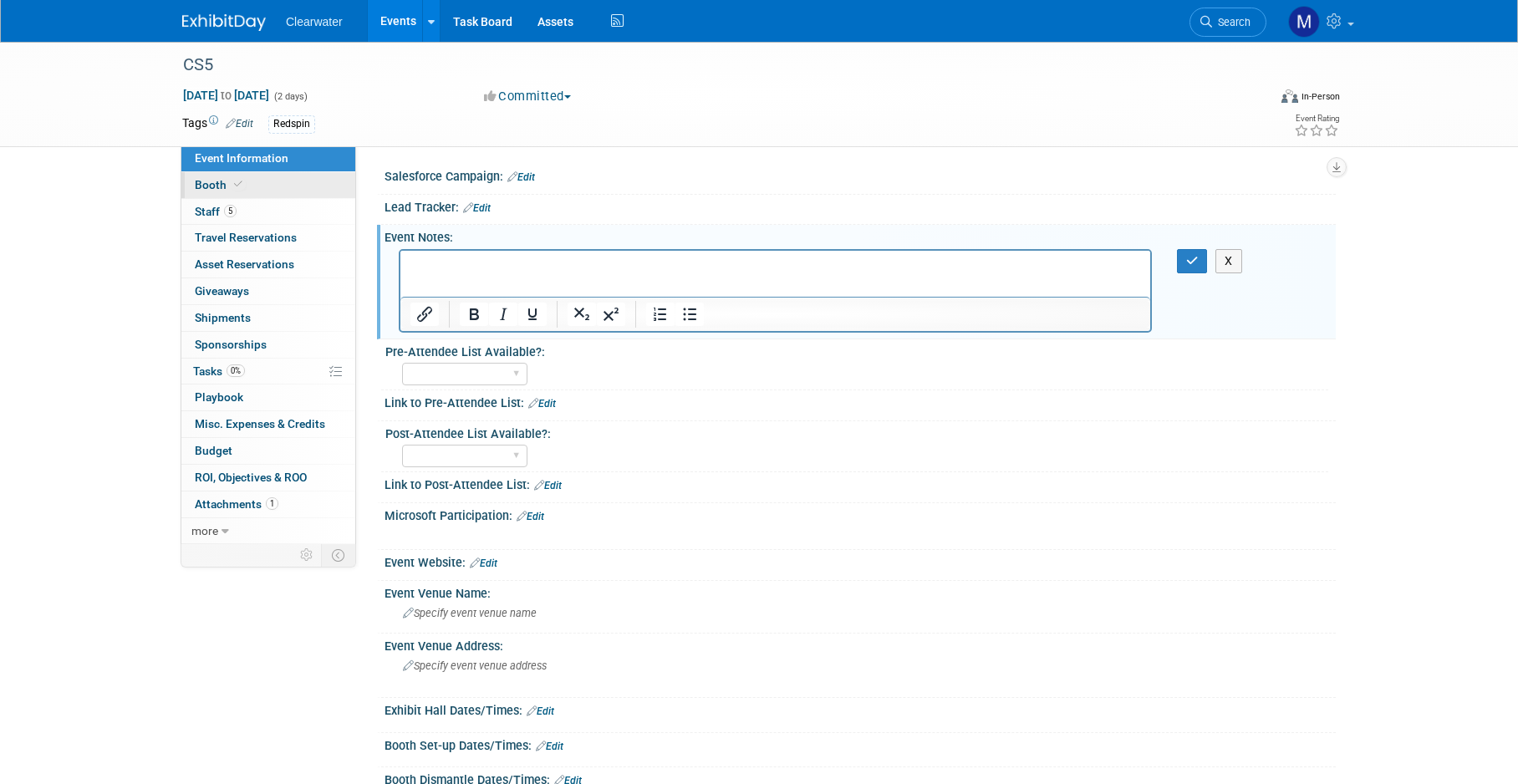
click at [247, 188] on link "Booth" at bounding box center [268, 185] width 174 height 26
select select "Paid"
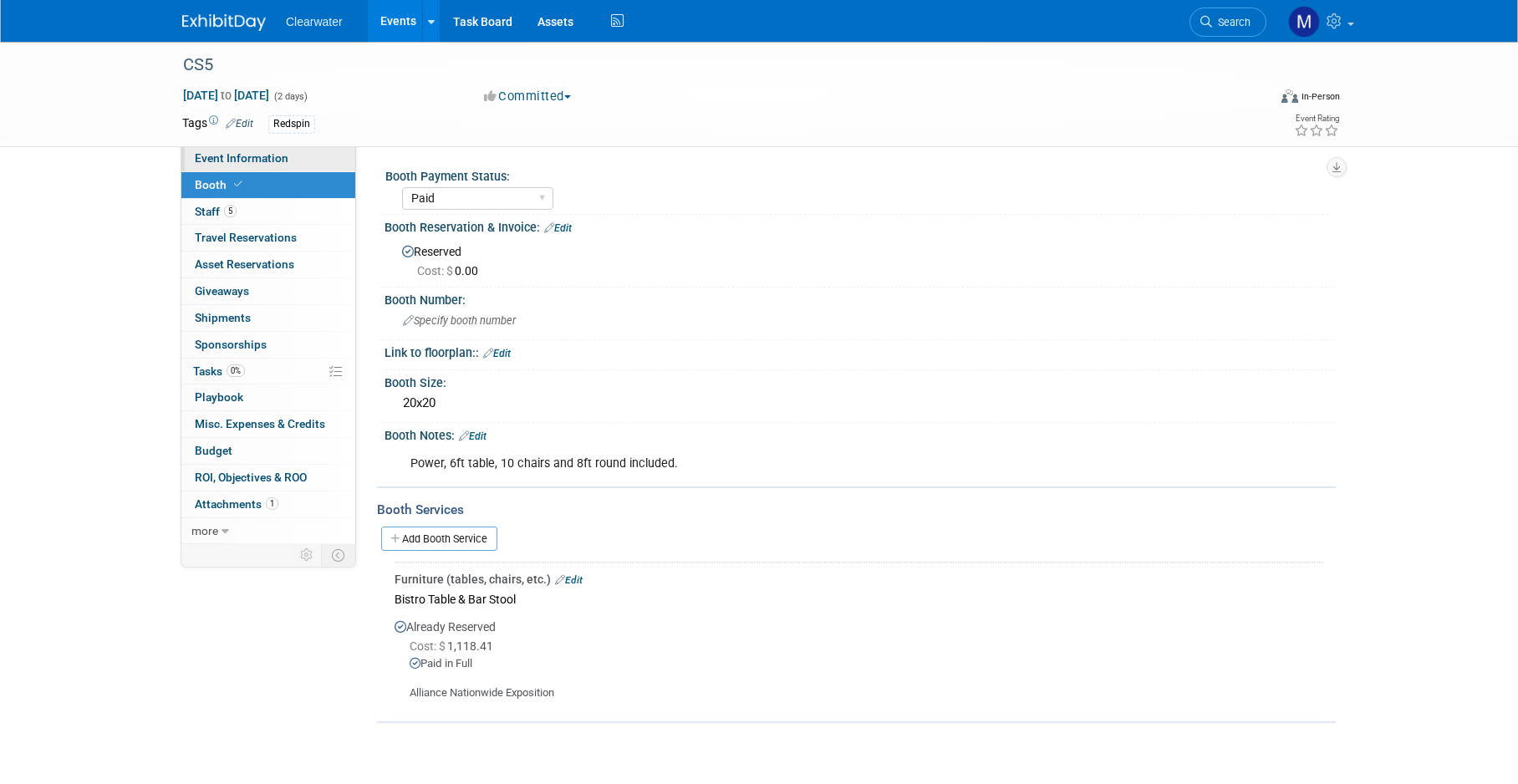
click at [263, 164] on span "Event Information" at bounding box center [242, 158] width 94 height 13
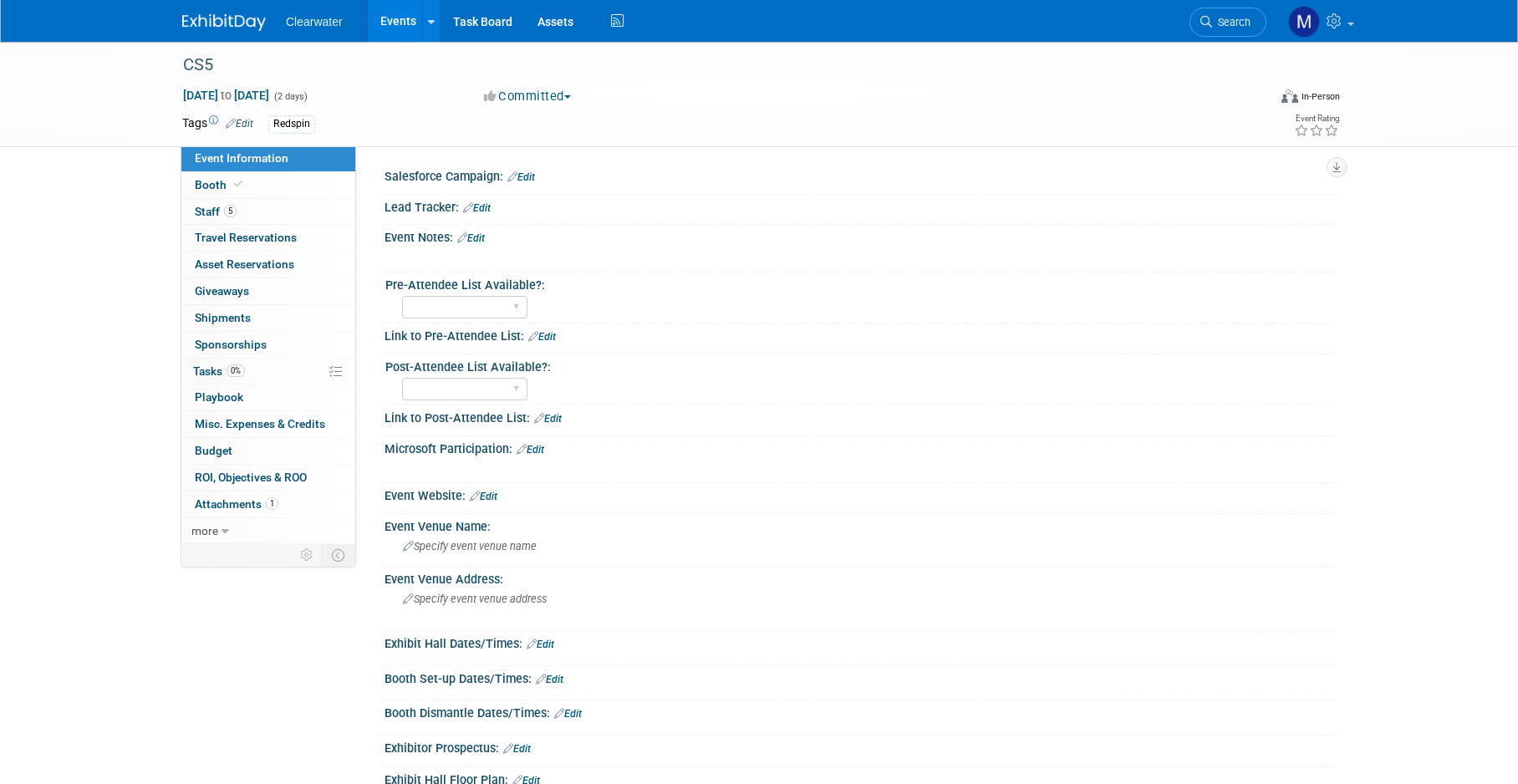
click at [484, 227] on div "Event Notes: Edit" at bounding box center [860, 236] width 951 height 22
click at [480, 236] on link "Edit" at bounding box center [471, 238] width 28 height 12
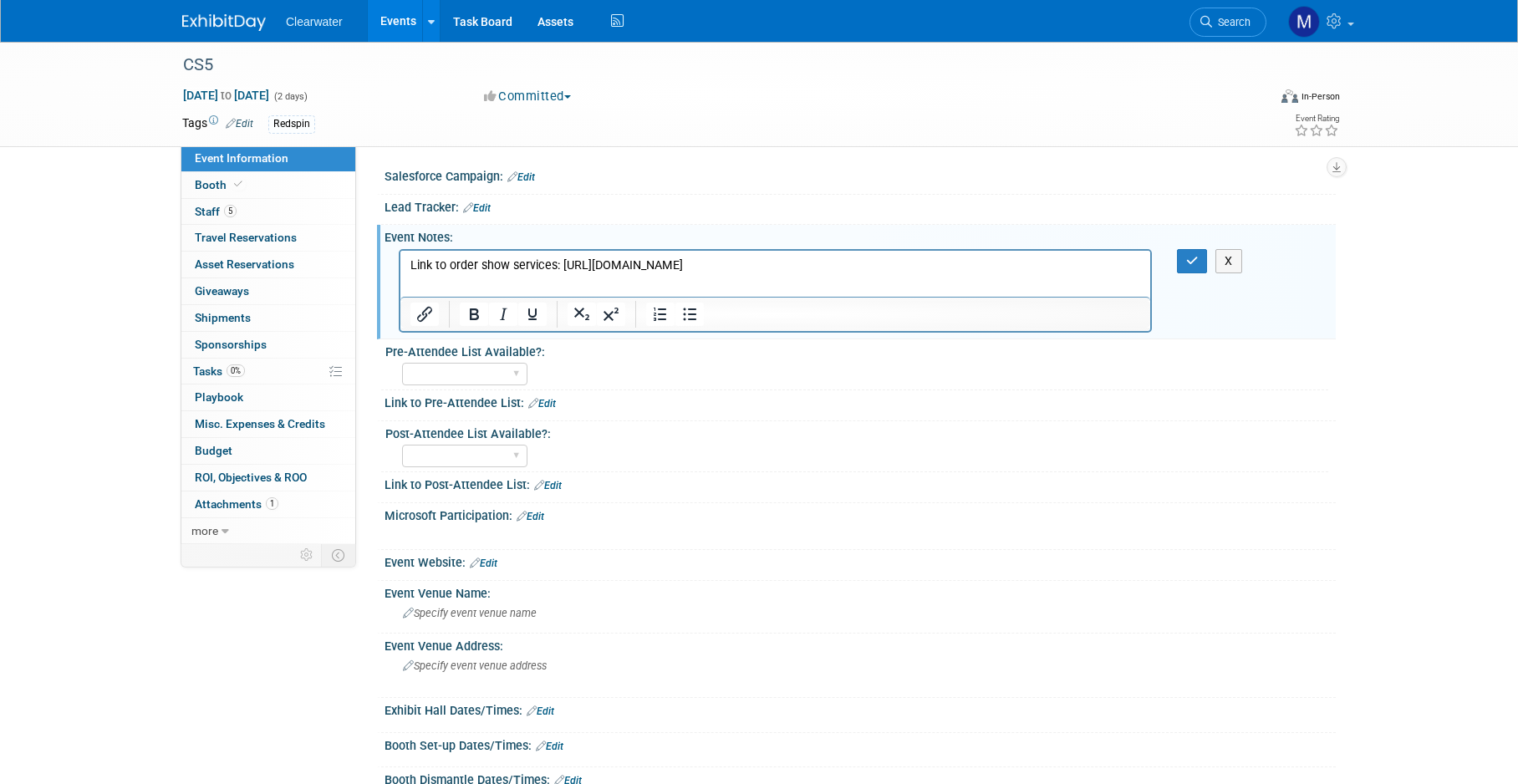
drag, startPoint x: 988, startPoint y: 265, endPoint x: 560, endPoint y: 264, distance: 428.0
click at [560, 264] on p "Link to order show services: https://alliance-exposition.boomerecommerce.com/ho…" at bounding box center [776, 265] width 731 height 16
click at [428, 304] on icon "Insert/edit link" at bounding box center [424, 313] width 20 height 20
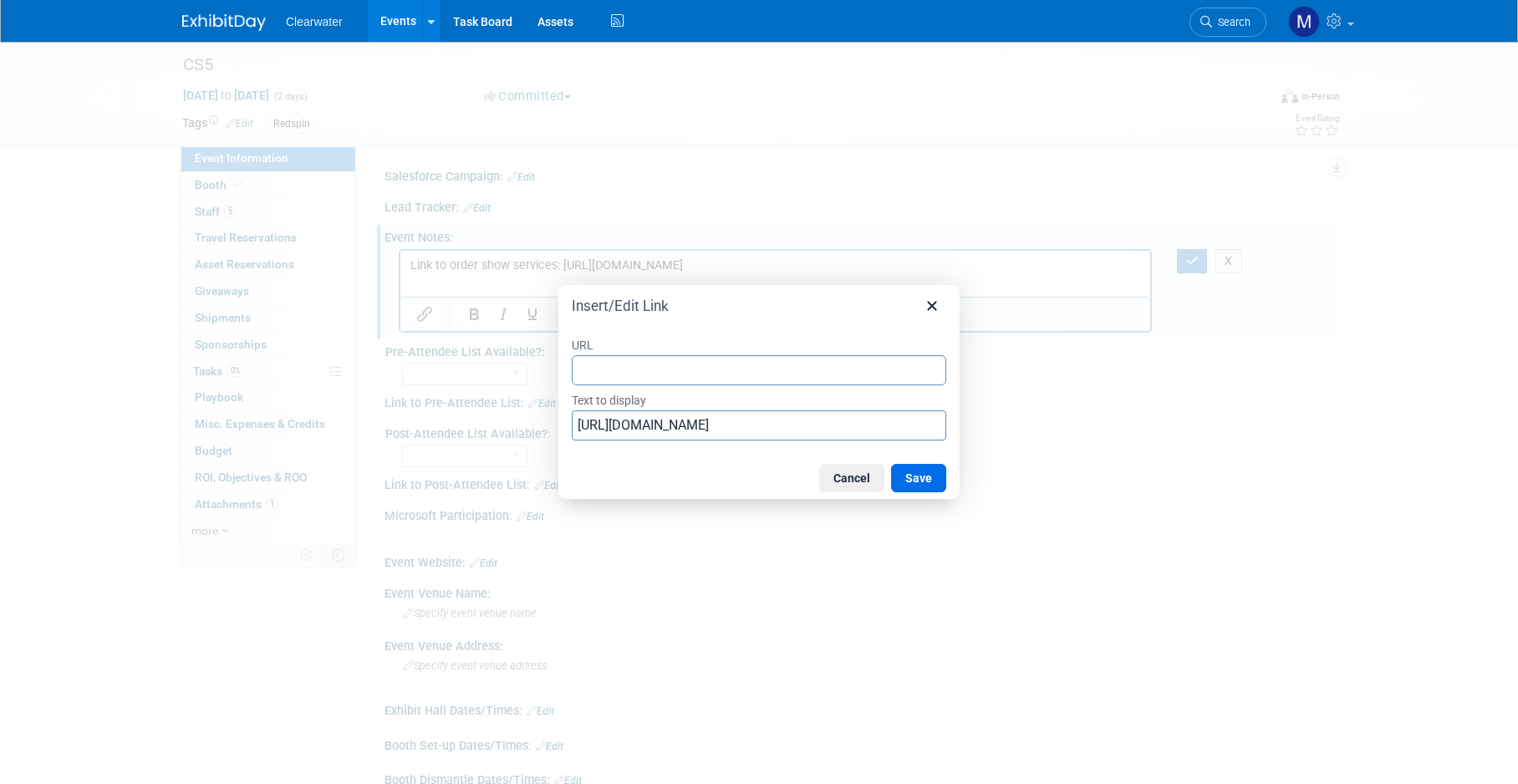
type input "https://alliance-exposition.boomerecommerce.com/home/4324/EventHome"
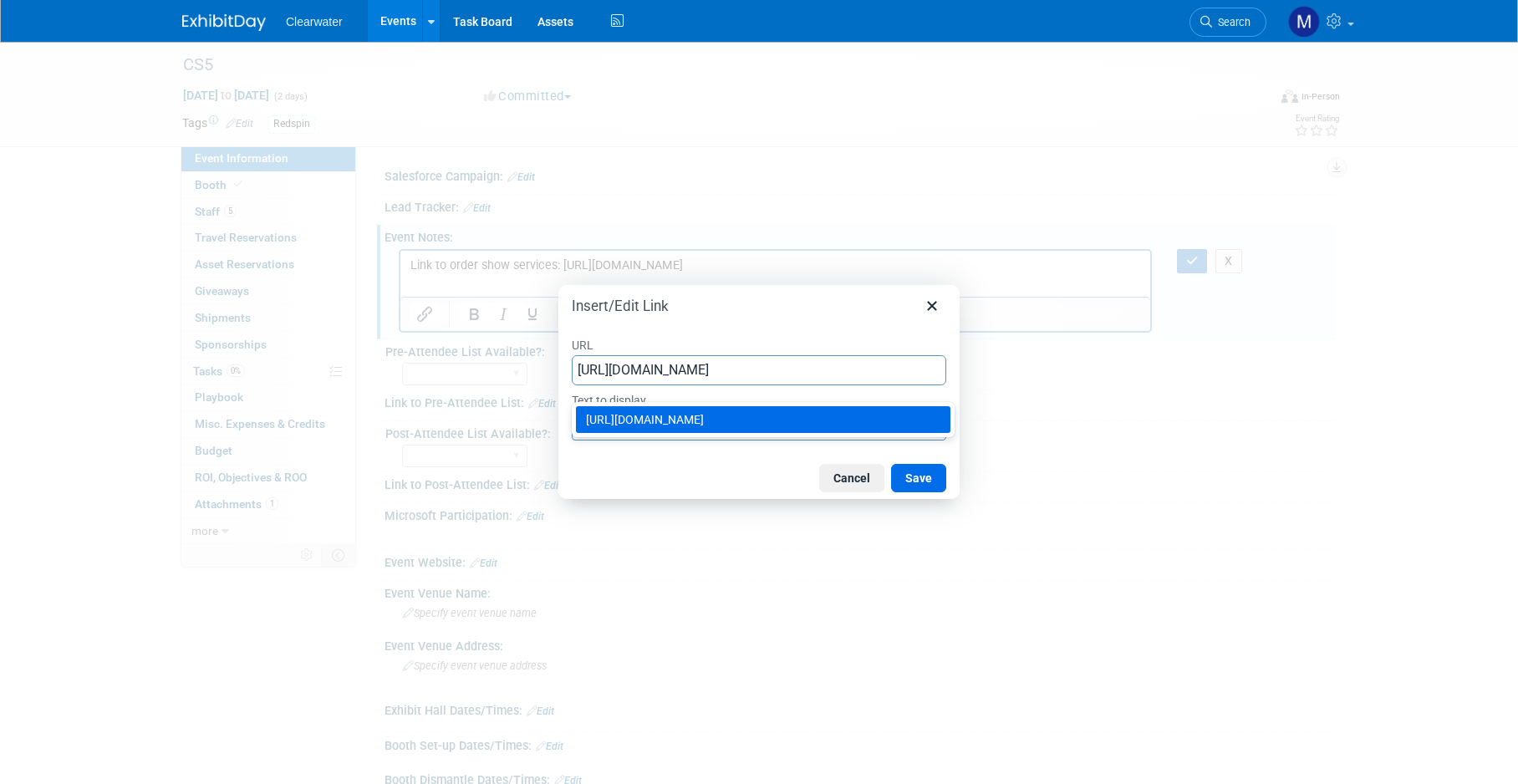
click at [860, 416] on div "https://alliance-exposition.boomerecommerce.com/home/4324/EventHome" at bounding box center [764, 419] width 358 height 20
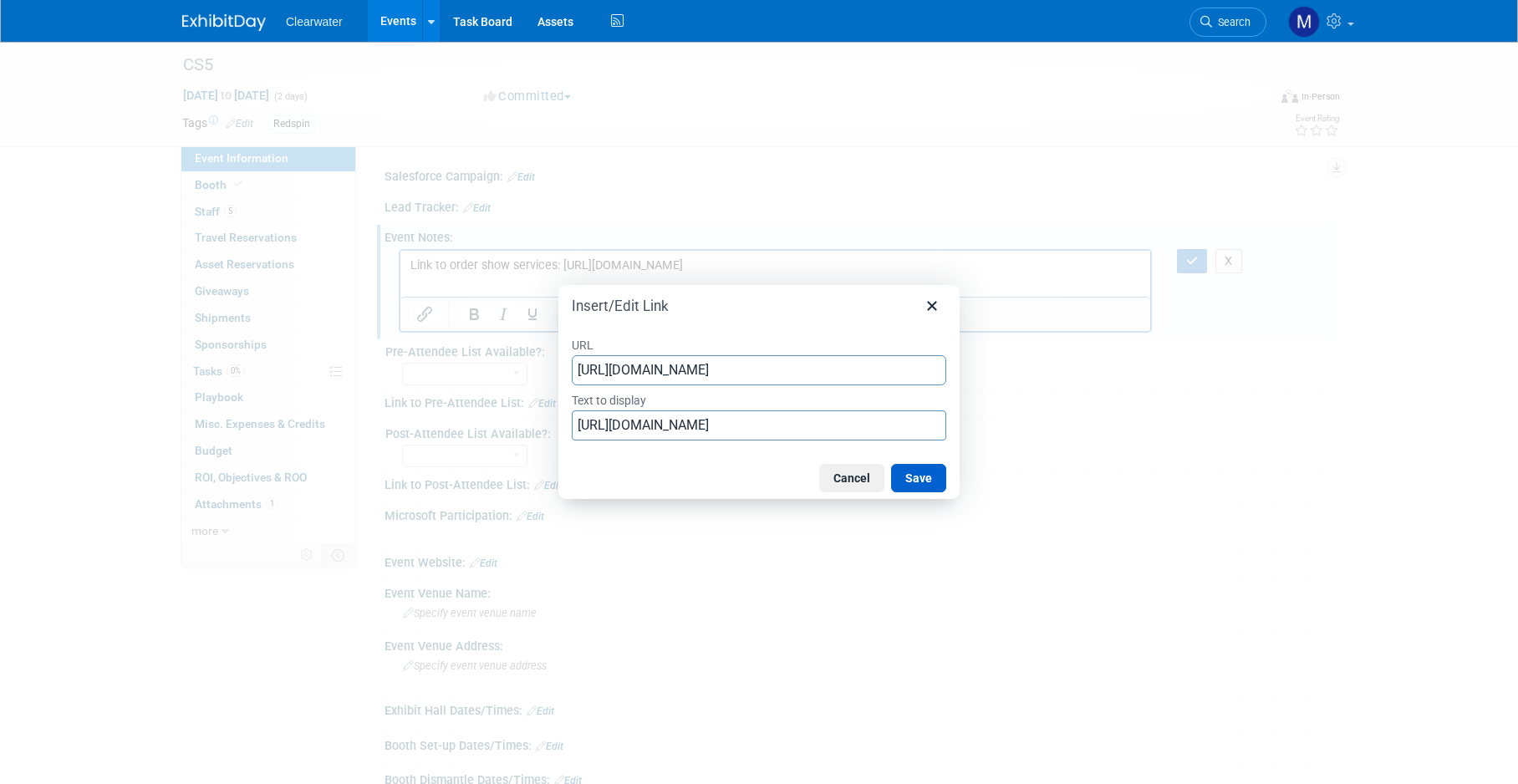
click at [937, 475] on button "Save" at bounding box center [919, 478] width 56 height 29
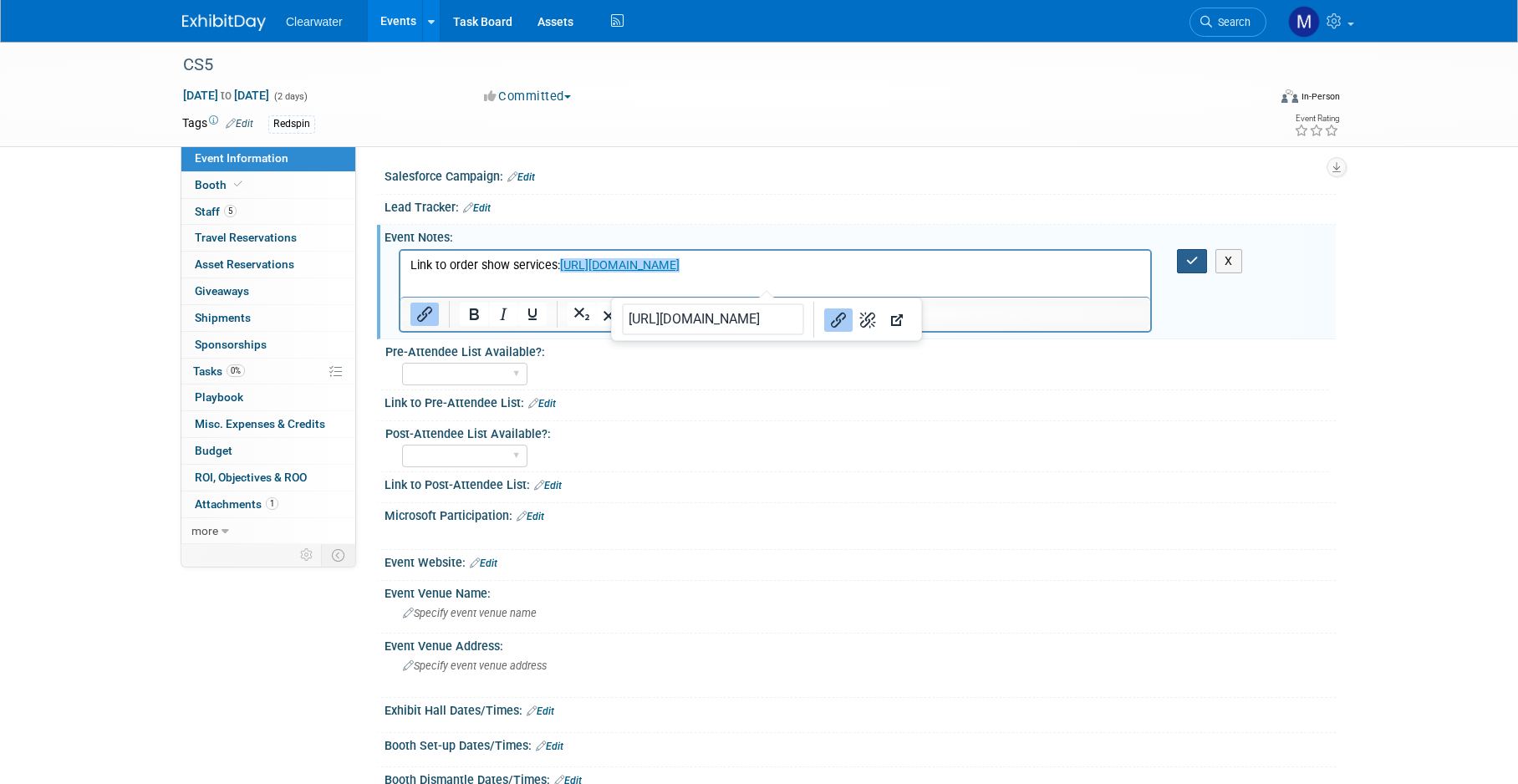
click at [1198, 252] on button "button" at bounding box center [1193, 261] width 31 height 24
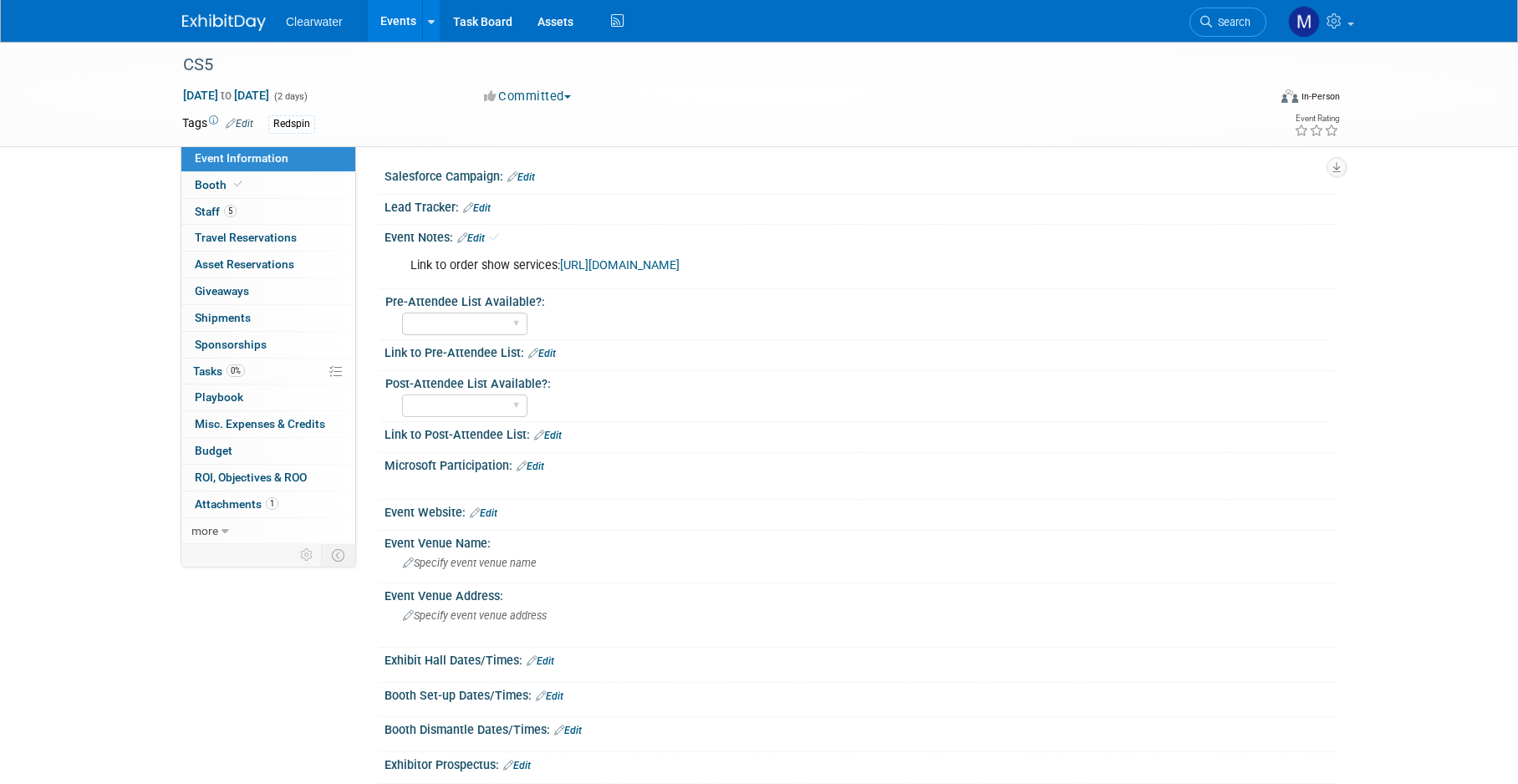
click at [1083, 479] on div at bounding box center [776, 484] width 754 height 16
select select "Yes"
click at [256, 497] on span "Attachments 1" at bounding box center [236, 504] width 83 height 13
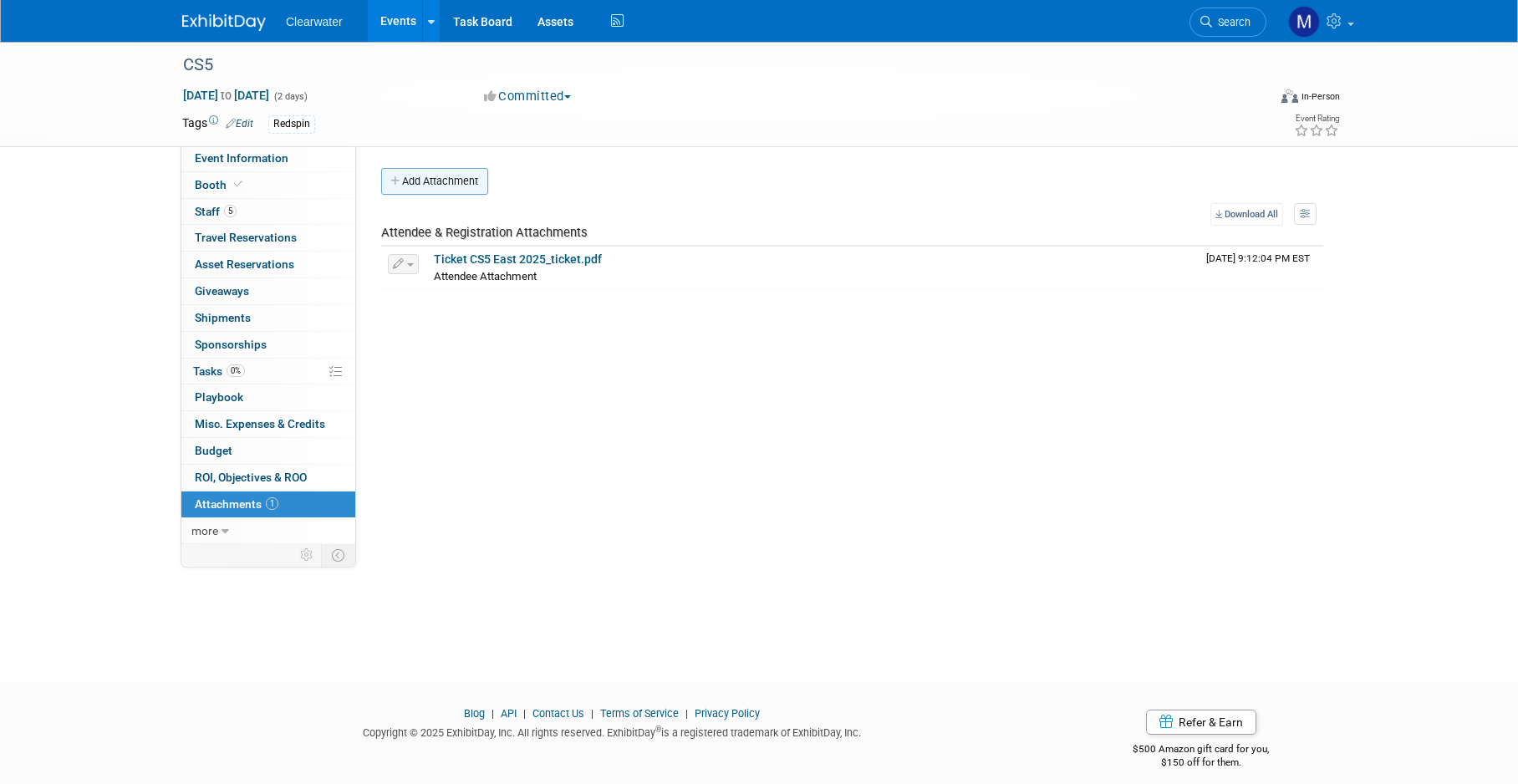
click at [463, 191] on button "Add Attachment" at bounding box center [435, 181] width 107 height 27
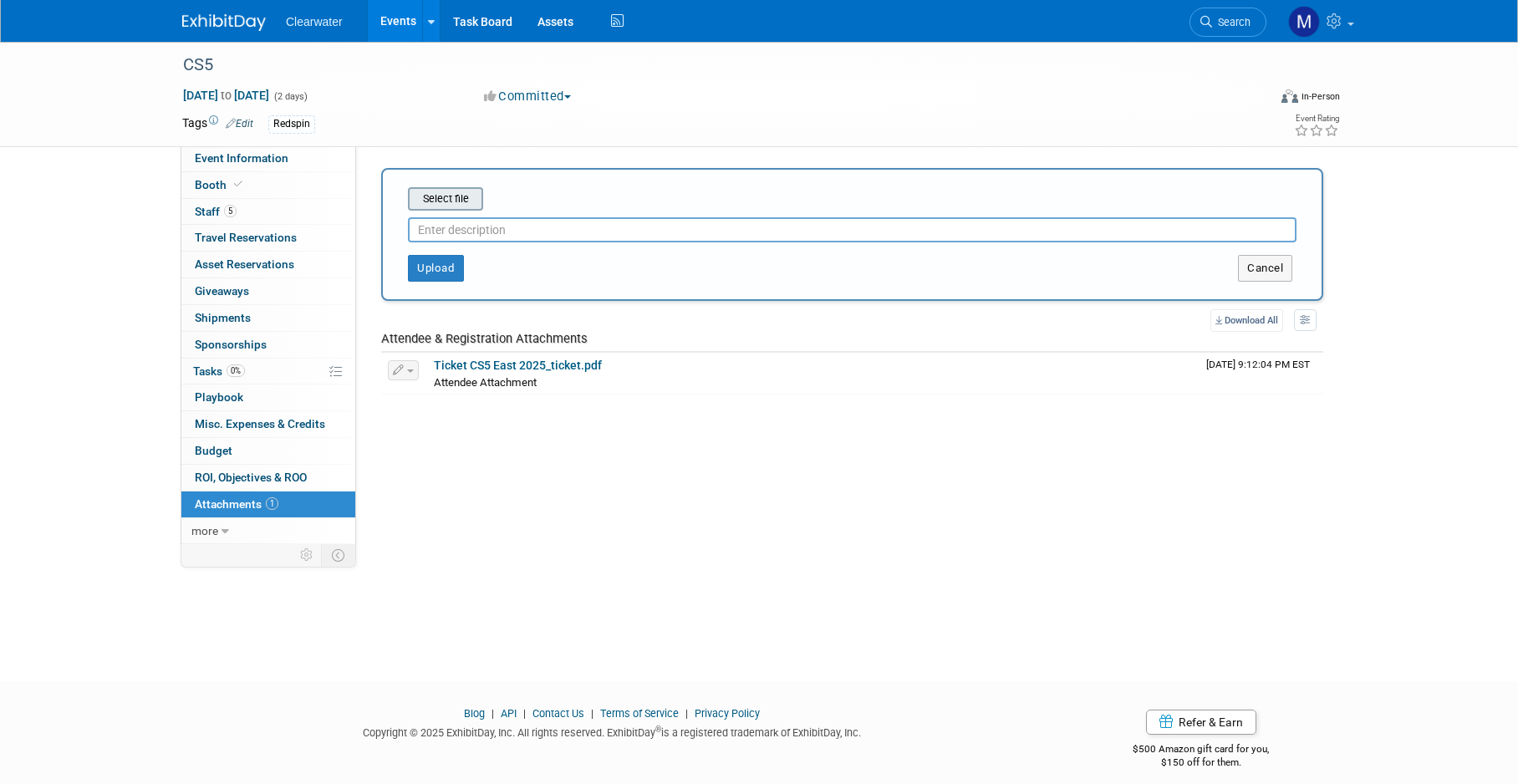
click at [464, 207] on input "file" at bounding box center [383, 198] width 199 height 20
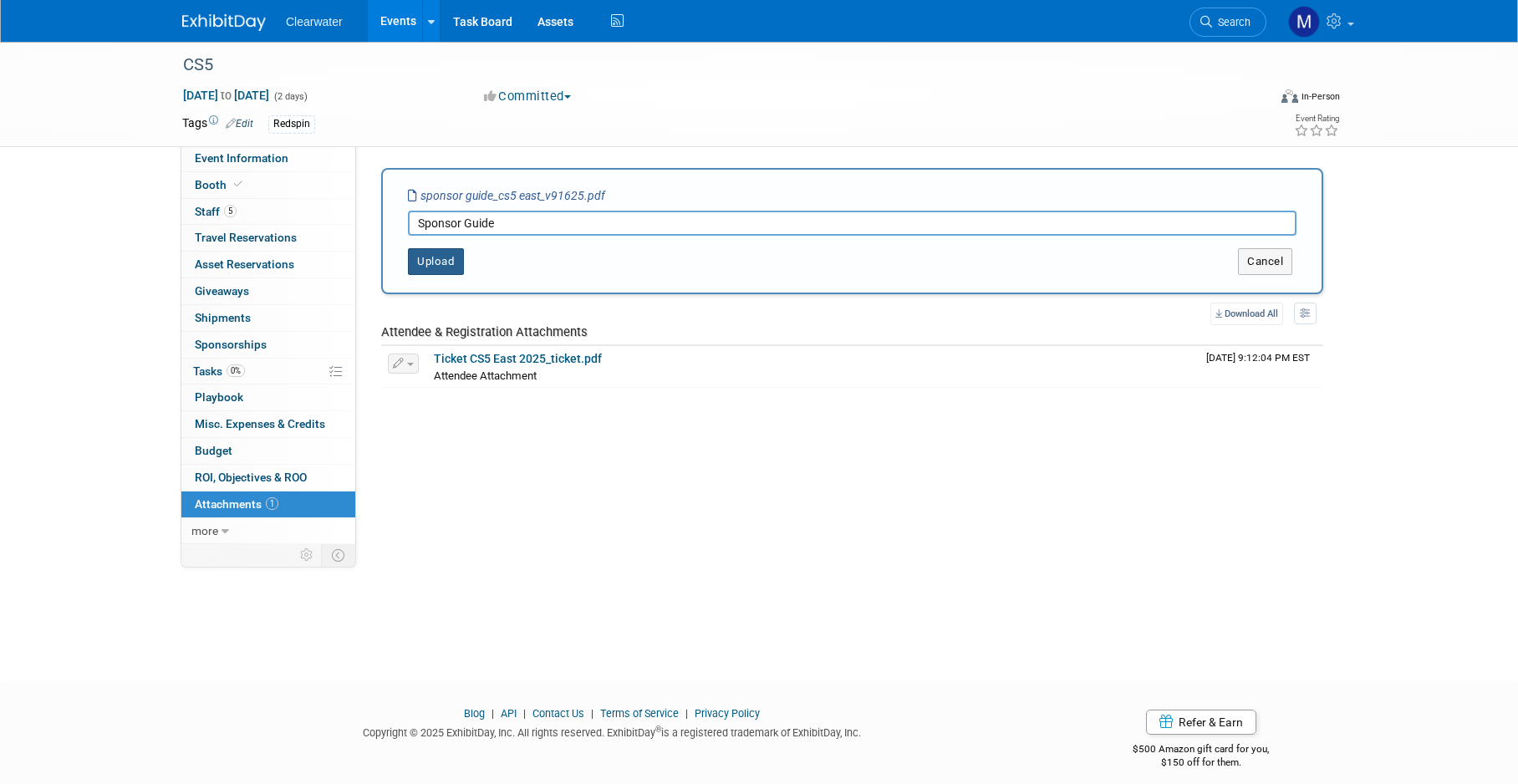
type input "Sponsor Guide"
click at [428, 265] on button "Upload" at bounding box center [436, 262] width 56 height 27
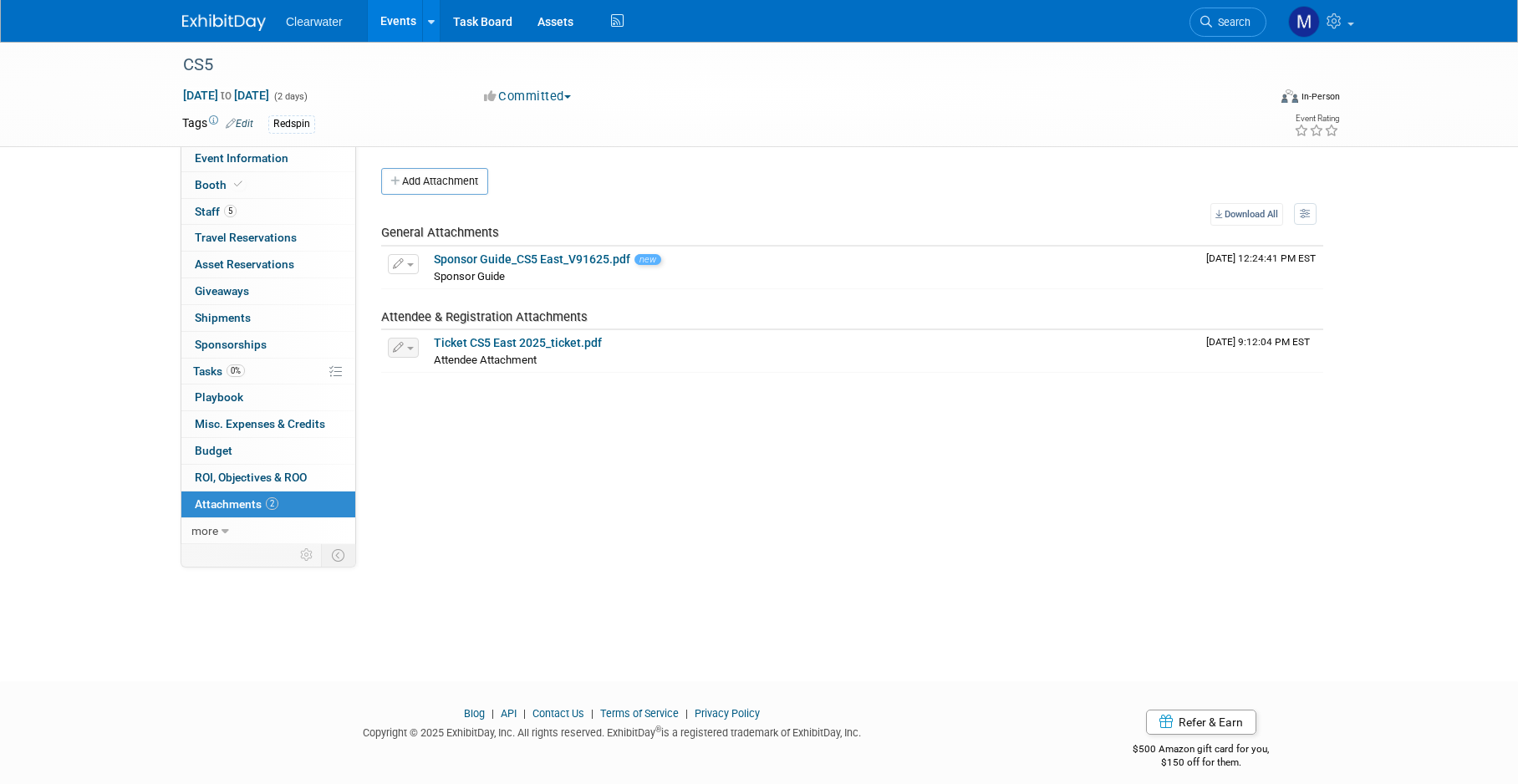
click at [401, 15] on link "Events" at bounding box center [399, 21] width 61 height 42
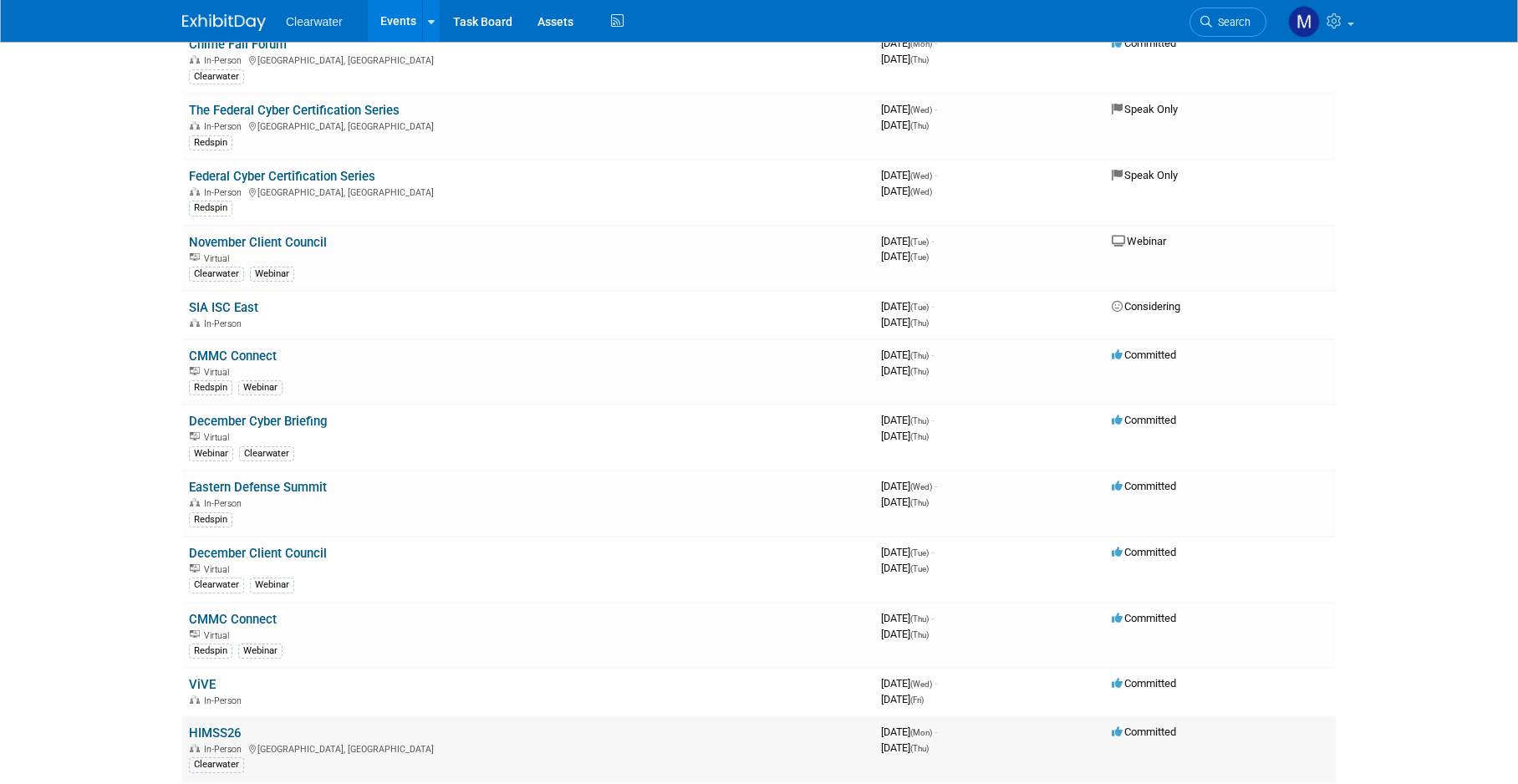
scroll to position [1257, 0]
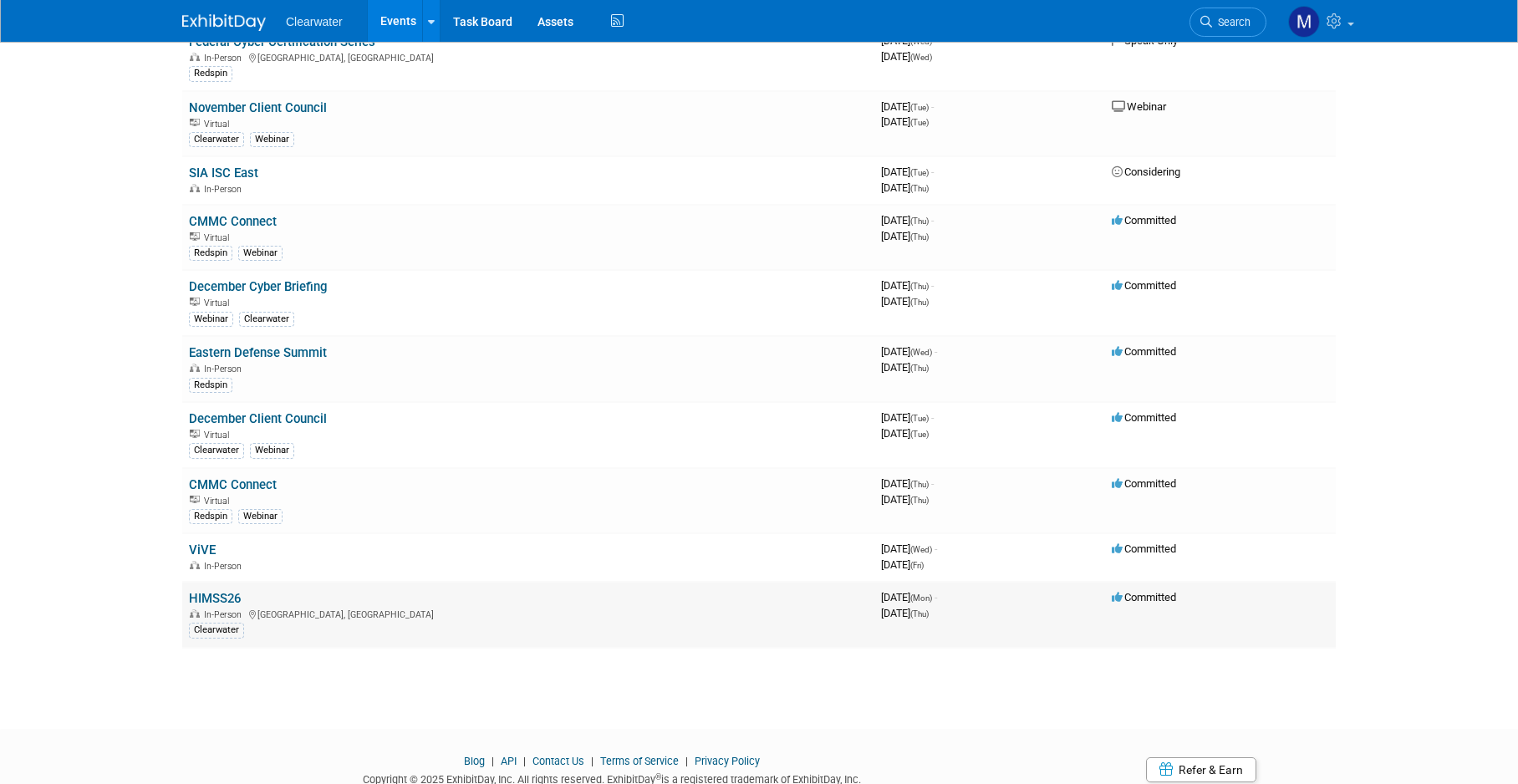
click at [229, 590] on link "HIMSS26" at bounding box center [215, 598] width 52 height 15
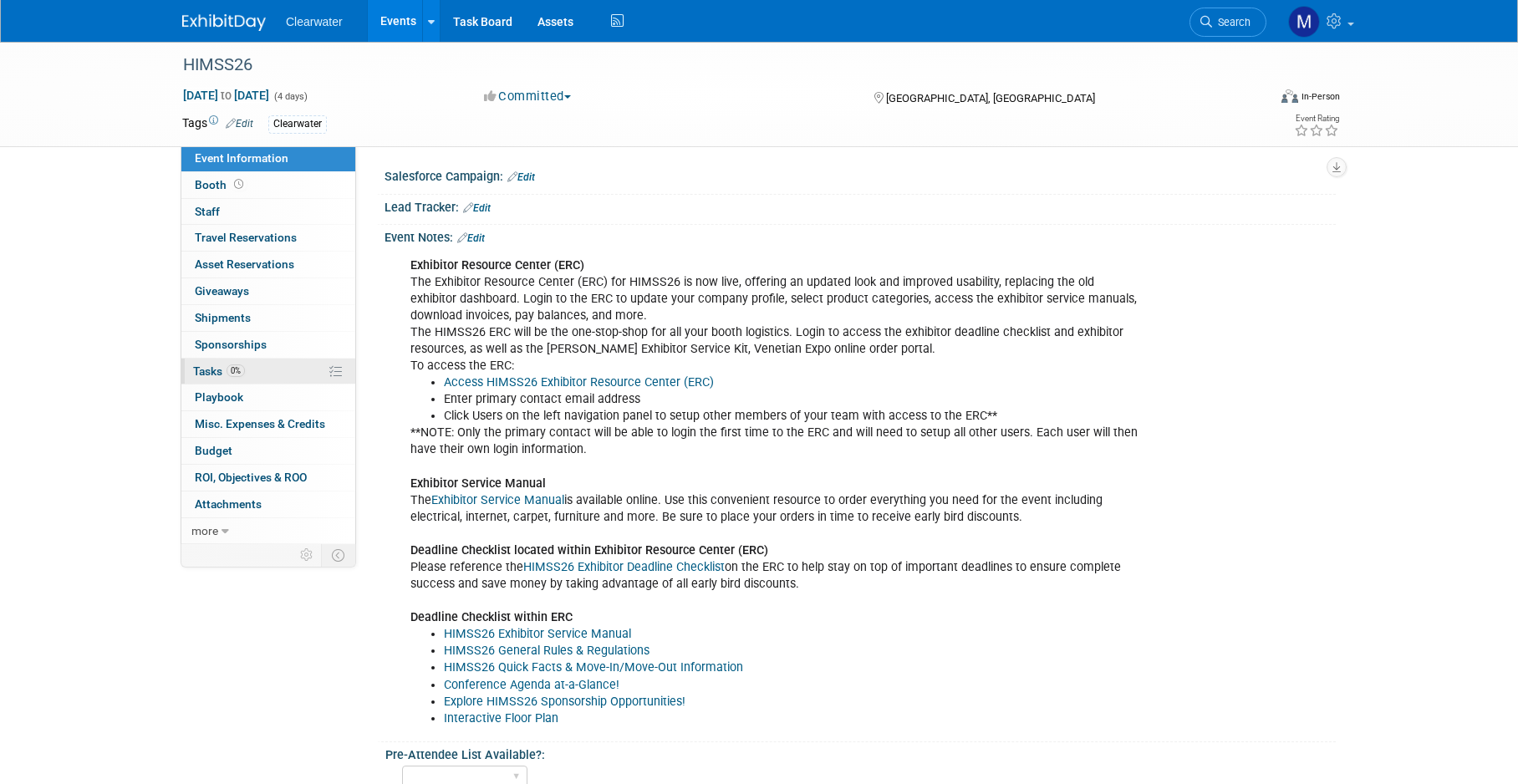
click at [233, 375] on link "0% Tasks 0%" at bounding box center [268, 371] width 174 height 26
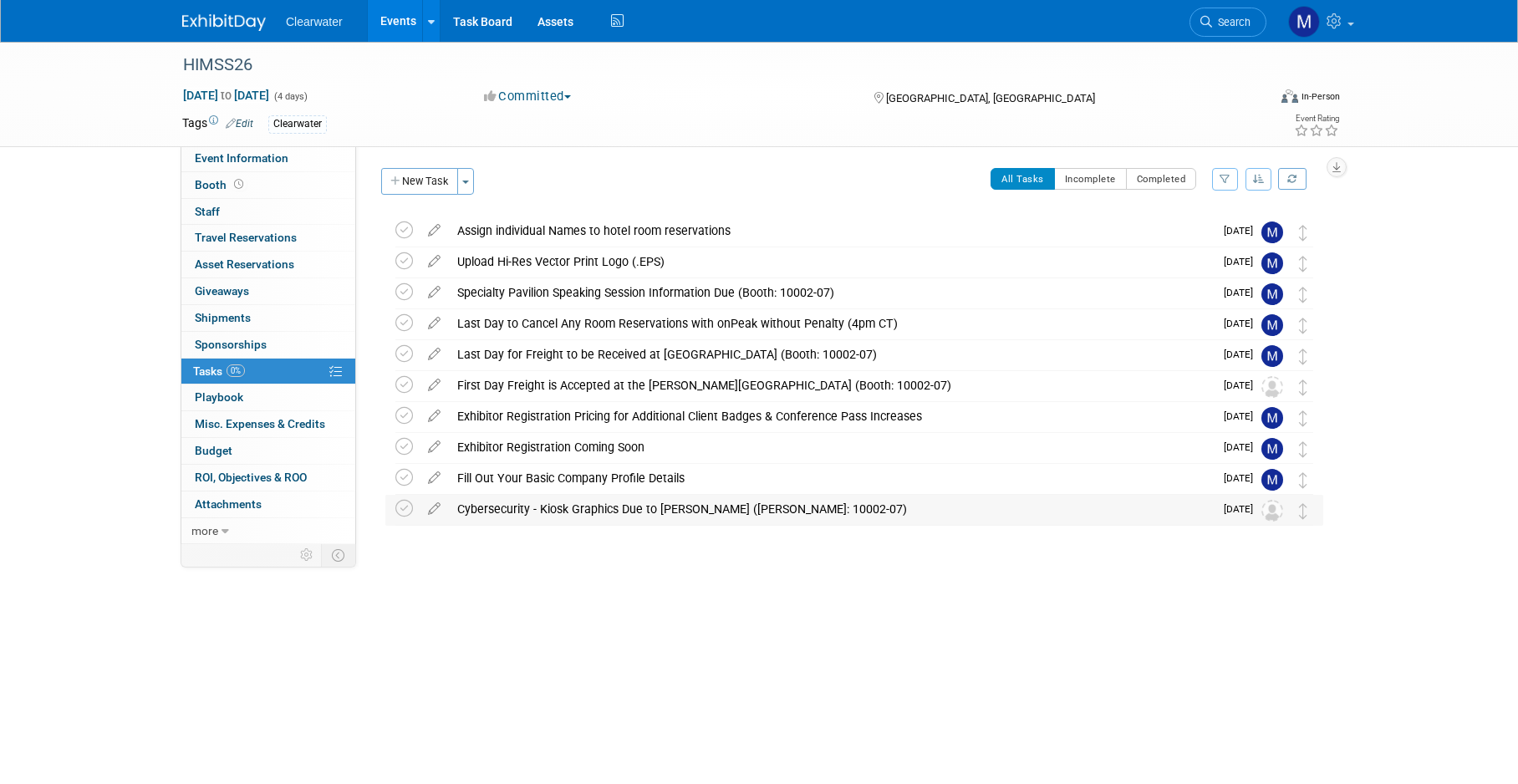
click at [806, 507] on div "Cybersecurity - Kiosk Graphics Due to [PERSON_NAME] ([PERSON_NAME]: 10002-07)" at bounding box center [831, 509] width 765 height 29
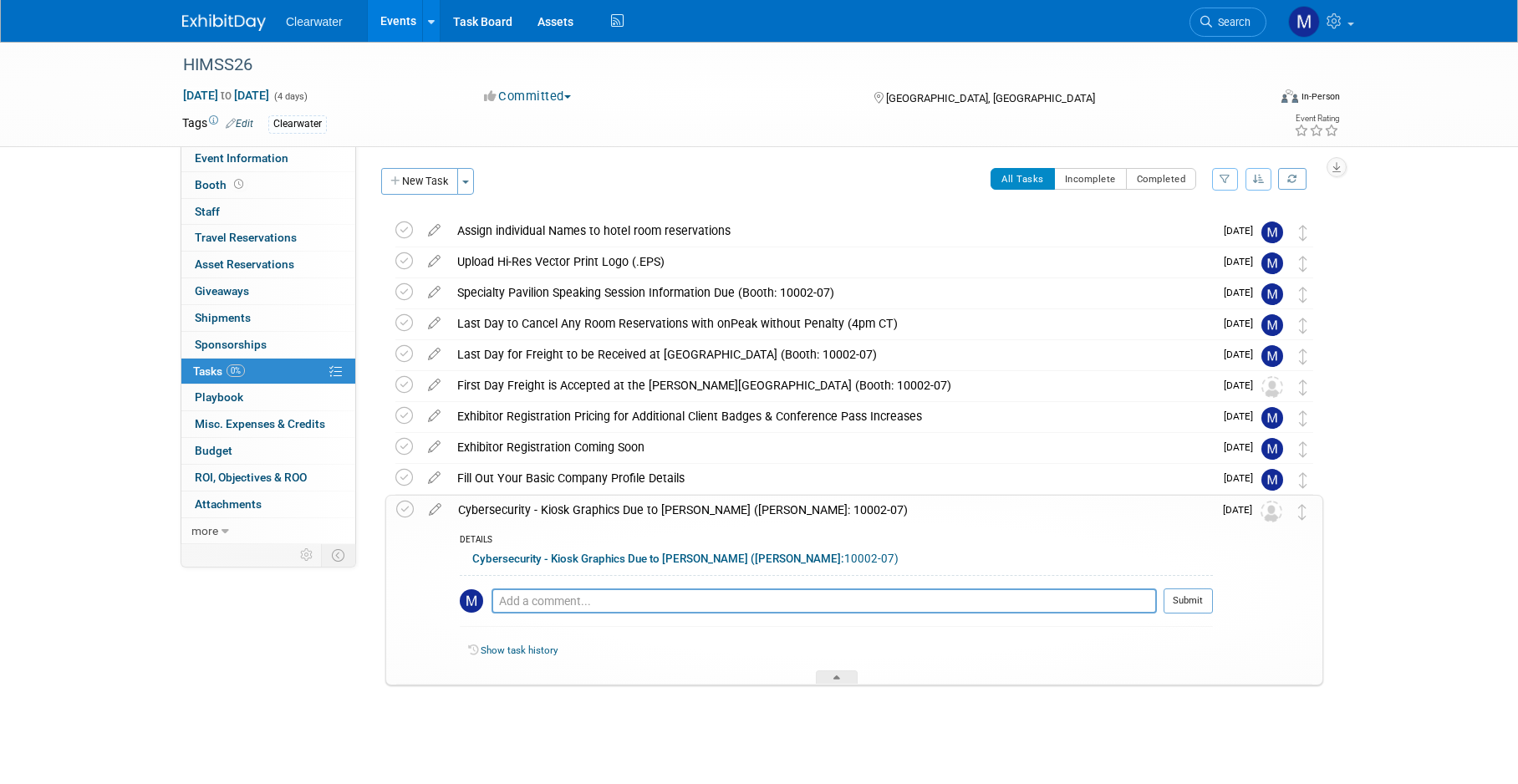
click at [604, 720] on div "HIMSS26 [GEOGRAPHIC_DATA], [GEOGRAPHIC_DATA] [DATE] to [DATE] (Going) Assign in…" at bounding box center [850, 484] width 946 height 537
click at [1414, 254] on div "HIMSS26 [DATE] to [DATE] (4 days) [DATE] to [DATE] Committed Committed Consider…" at bounding box center [759, 415] width 1518 height 746
click at [1259, 173] on button "button" at bounding box center [1259, 179] width 27 height 23
click at [1207, 249] on link "By Due Date" at bounding box center [1211, 256] width 120 height 23
